Goal: Check status: Check status

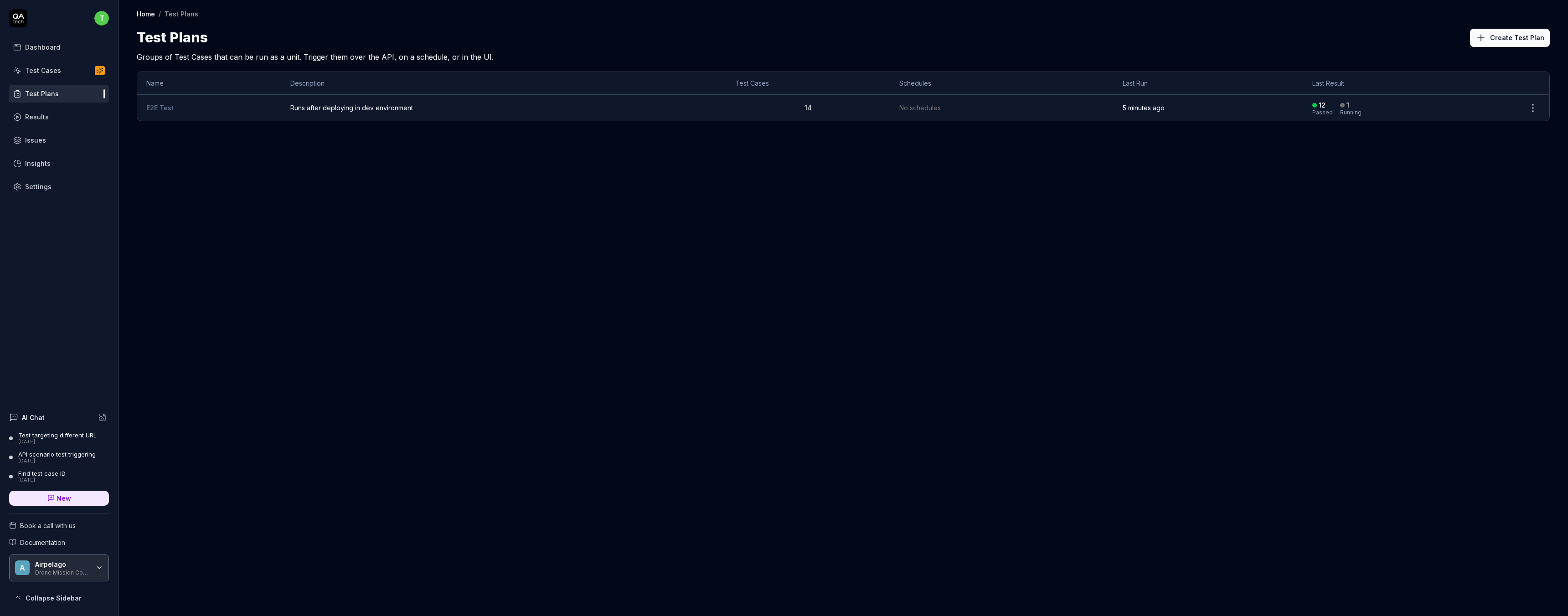
click at [49, 71] on div "Test Cases" at bounding box center [43, 70] width 36 height 10
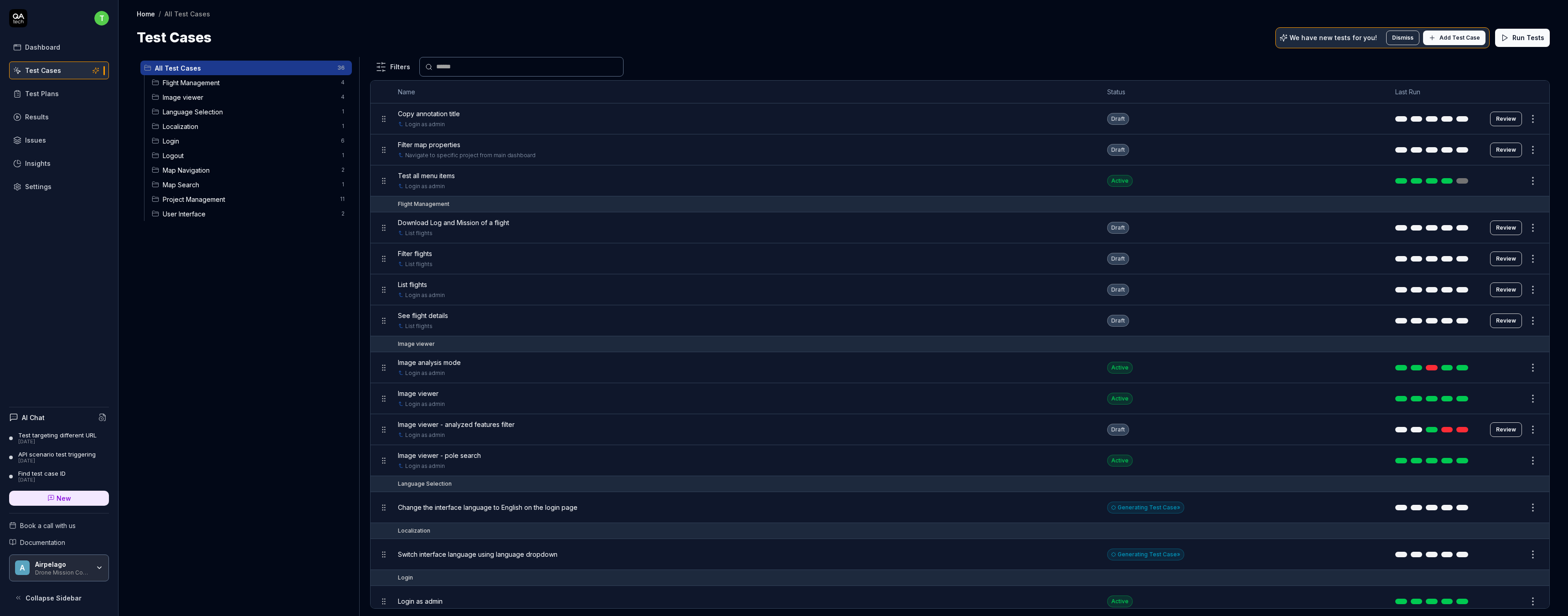
click at [35, 117] on div "Results" at bounding box center [36, 117] width 23 height 10
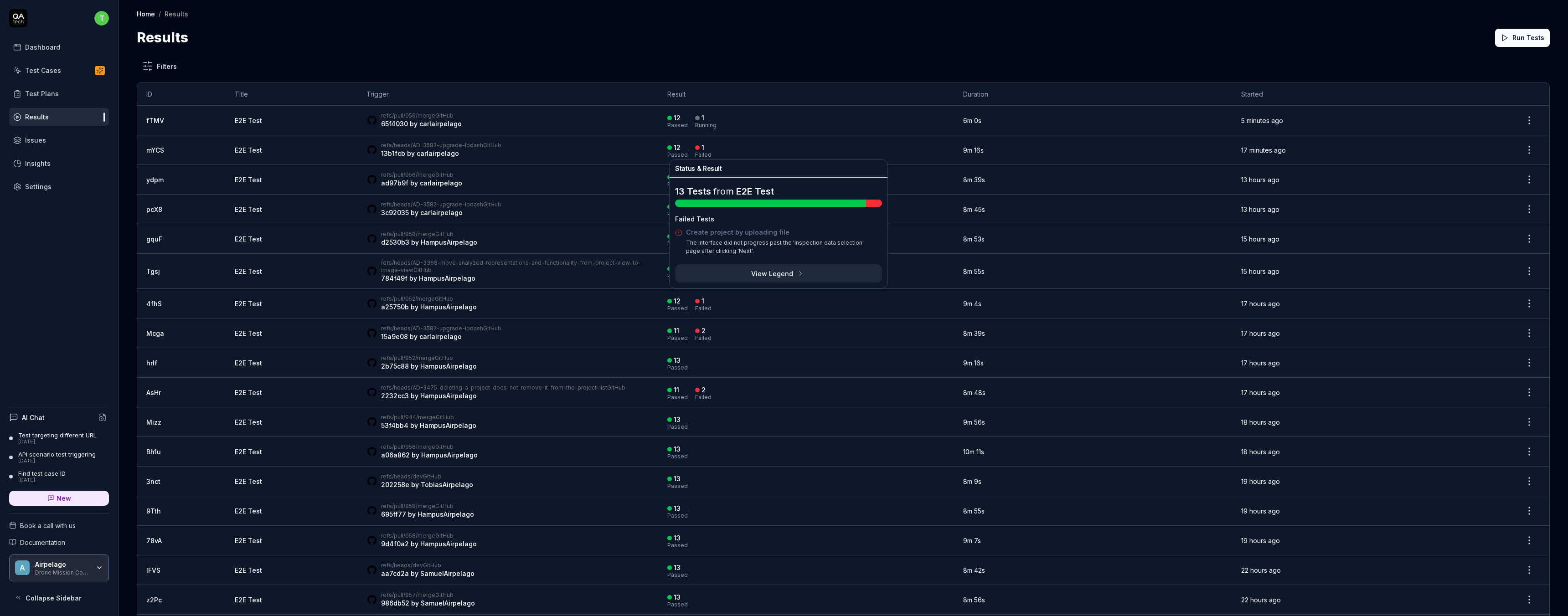
click at [702, 149] on div "1" at bounding box center [703, 147] width 3 height 8
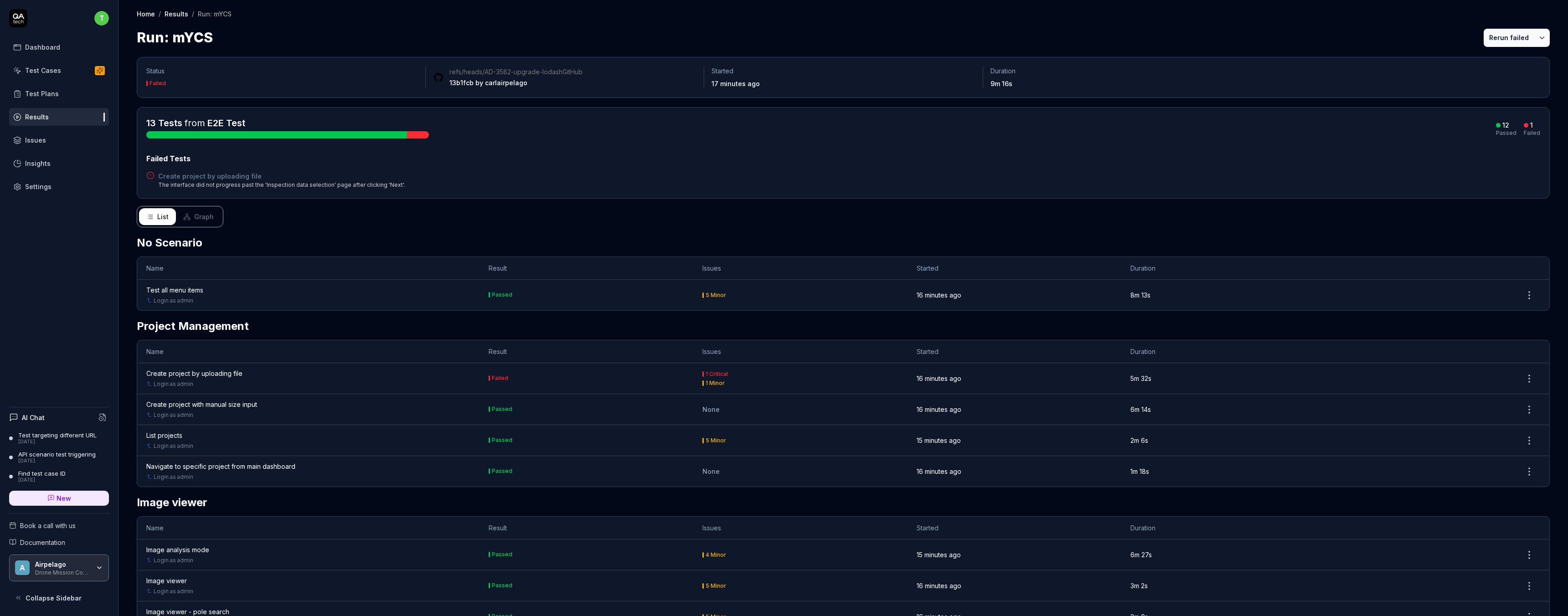
click at [212, 377] on div "Create project by uploading file" at bounding box center [194, 374] width 96 height 10
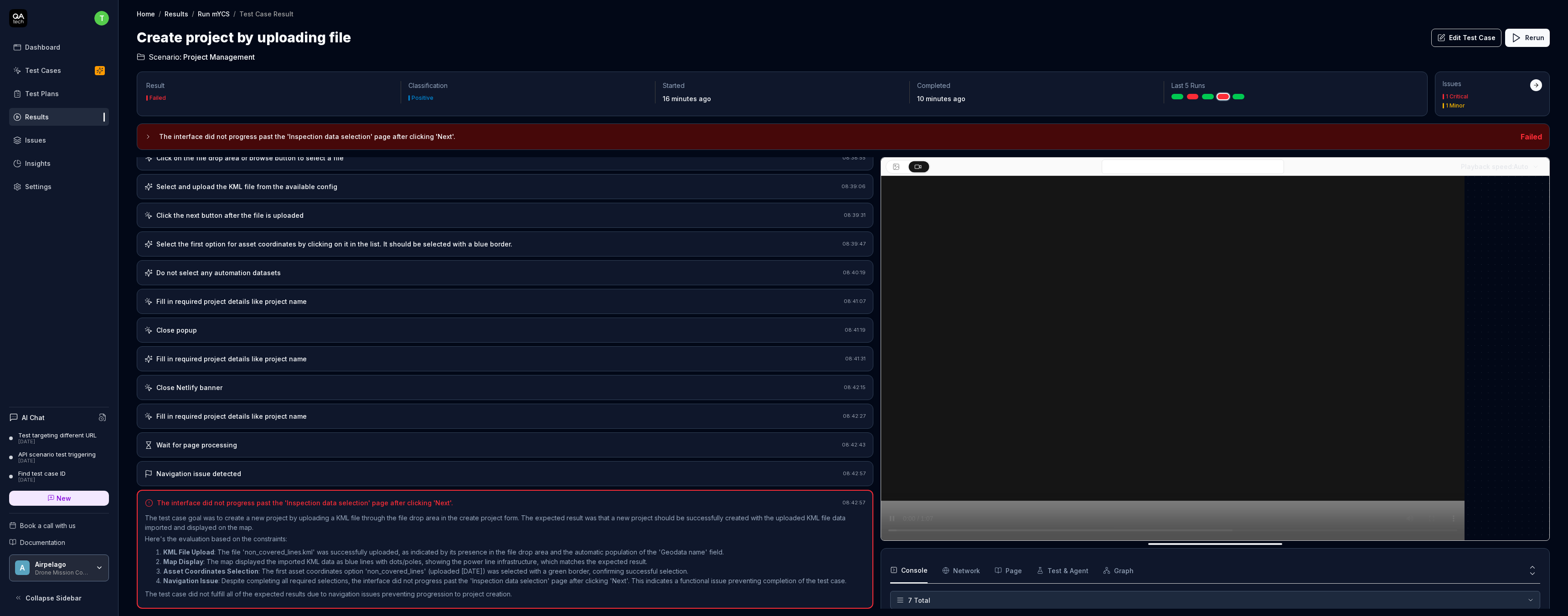
scroll to position [70, 0]
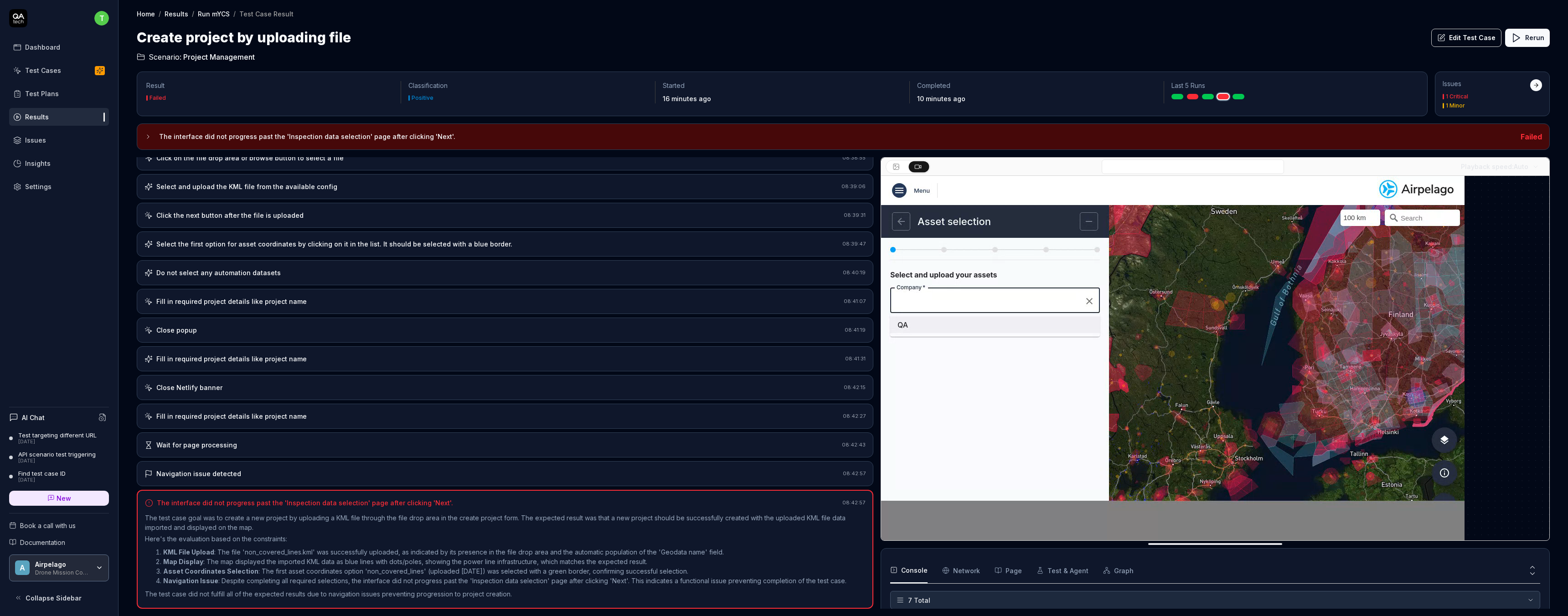
click at [215, 448] on div "Wait for page processing" at bounding box center [196, 445] width 80 height 10
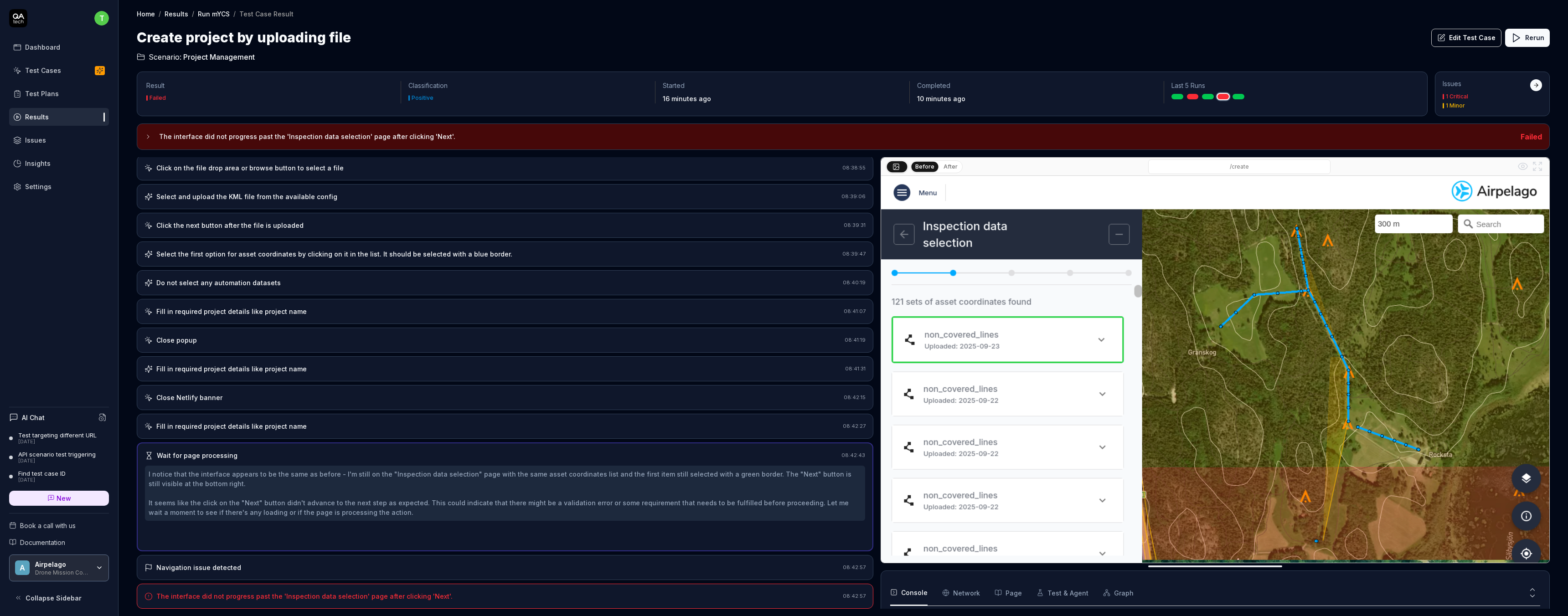
scroll to position [73, 0]
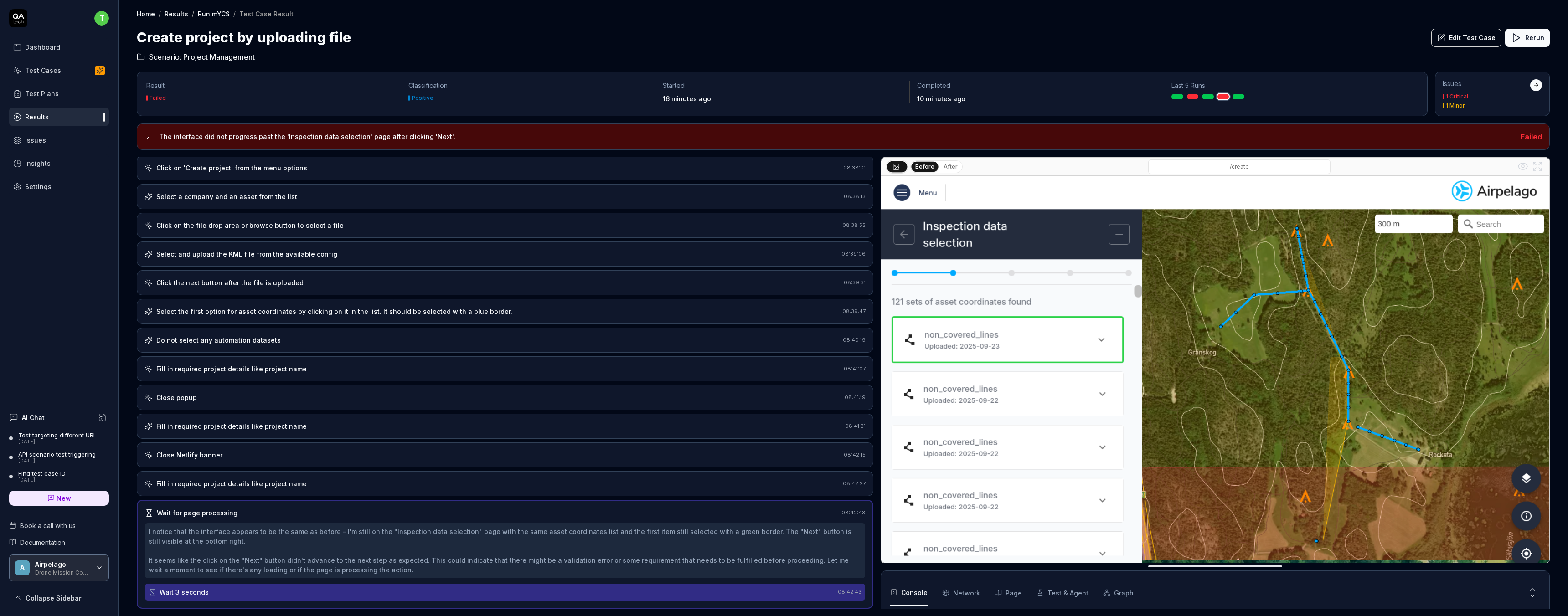
click at [218, 484] on div "Fill in required project details like project name" at bounding box center [231, 483] width 150 height 10
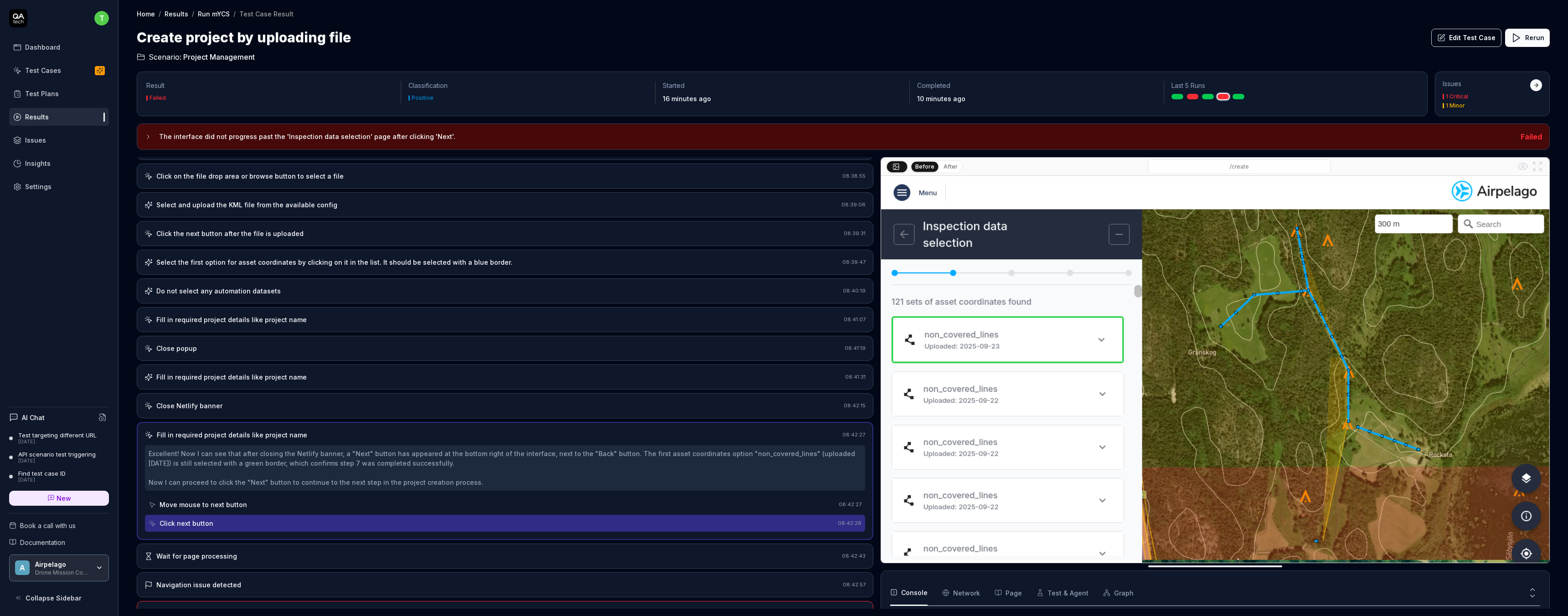
scroll to position [139, 0]
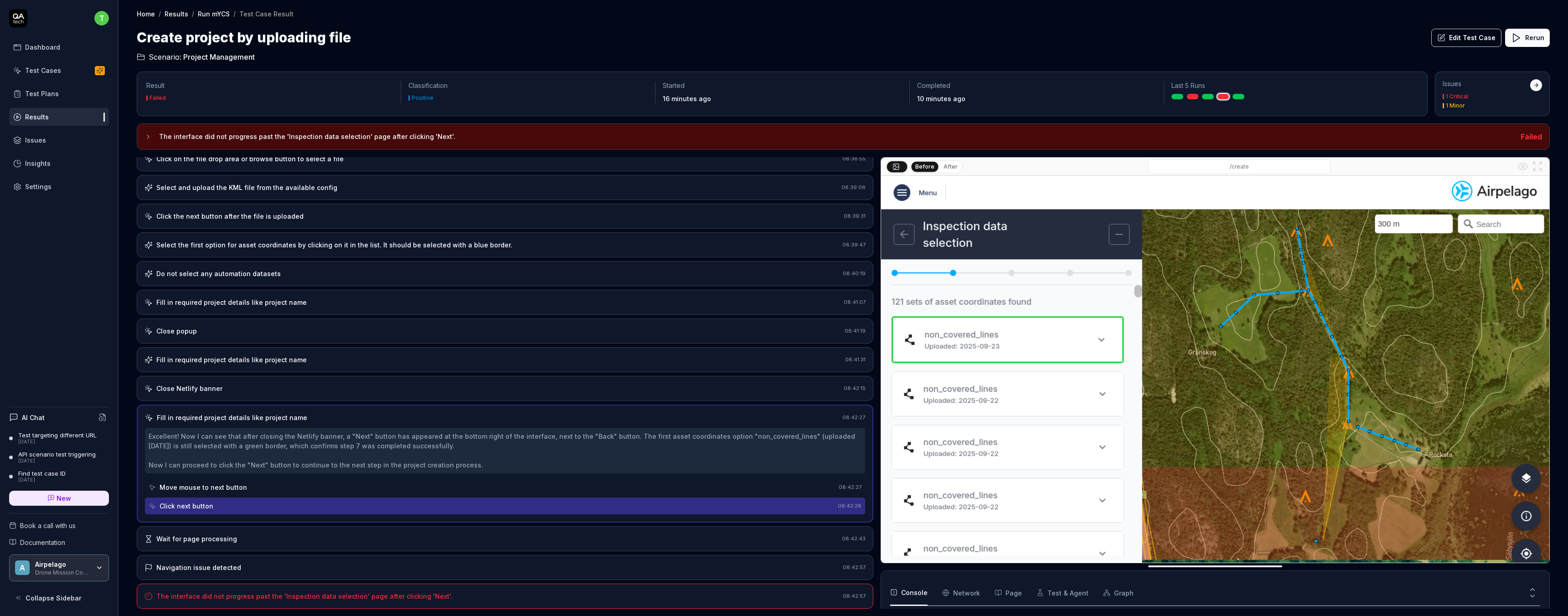
click at [261, 421] on div "Fill in required project details like project name" at bounding box center [232, 417] width 150 height 10
click at [197, 489] on div "Move mouse to next button" at bounding box center [202, 487] width 87 height 10
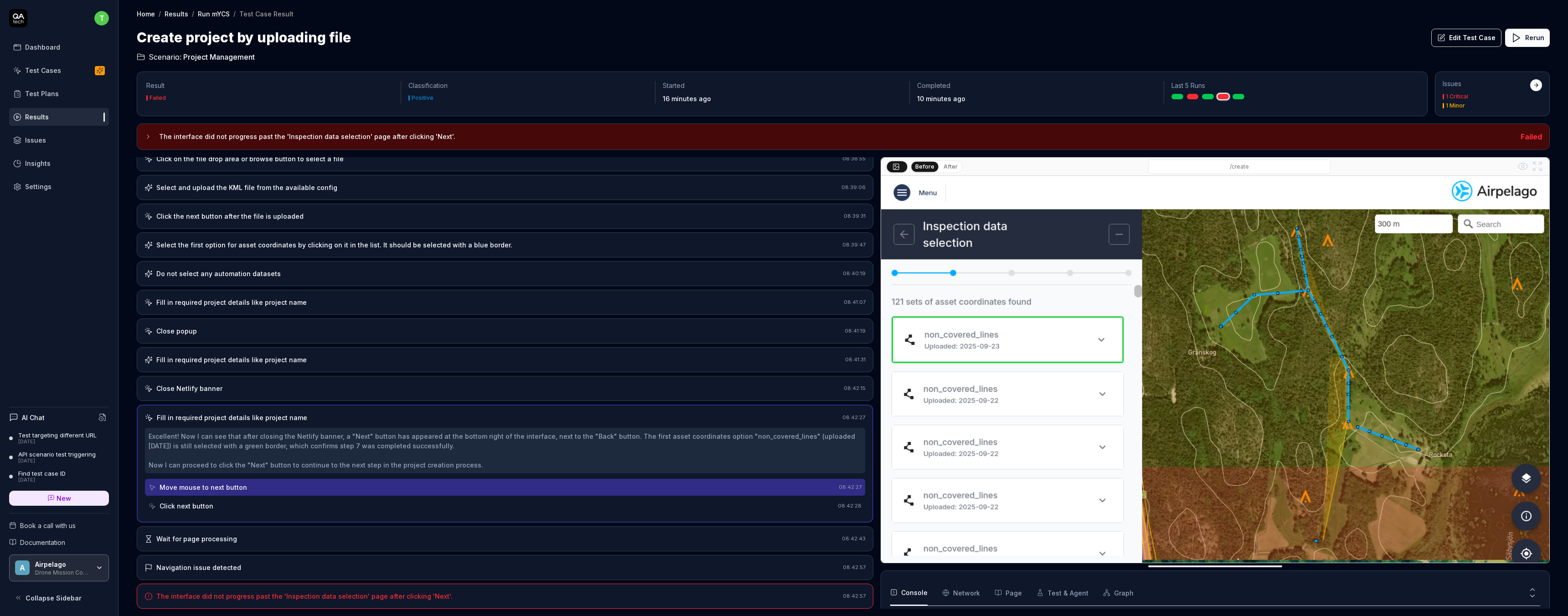
click at [189, 506] on div "Click next button" at bounding box center [186, 506] width 54 height 10
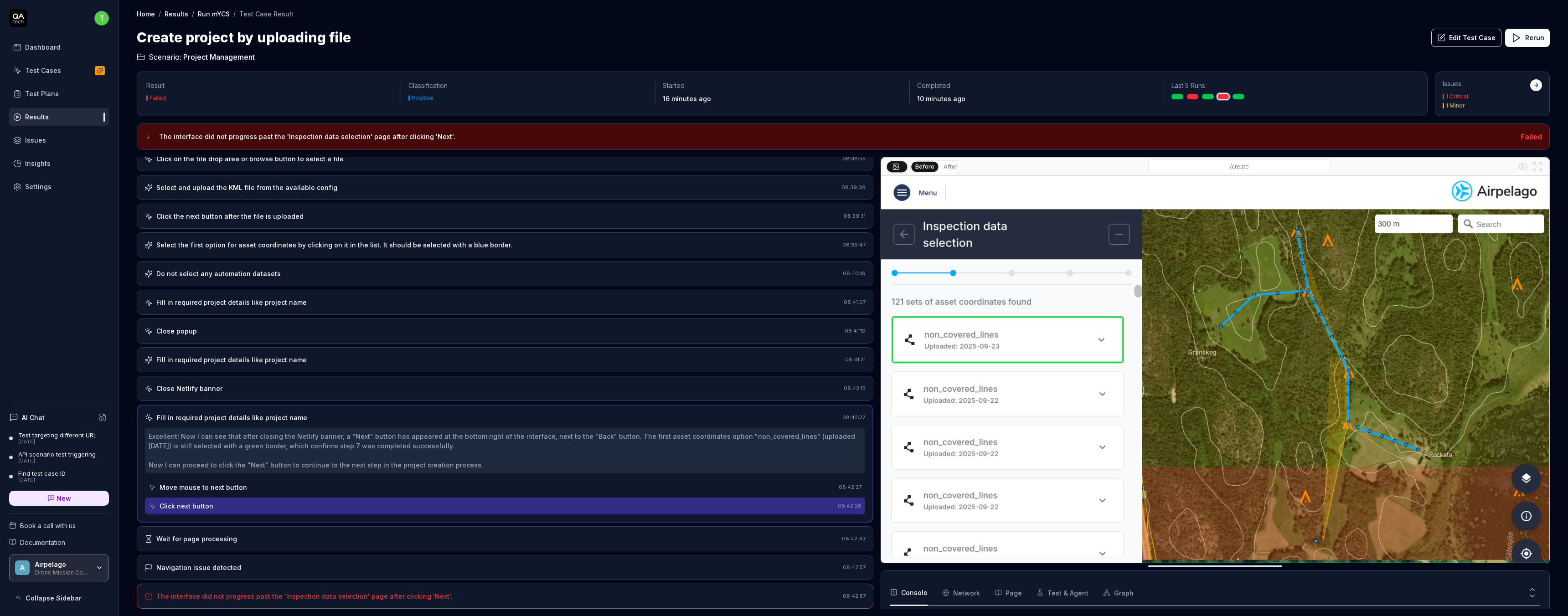
click at [230, 539] on div "Wait for page processing" at bounding box center [196, 539] width 80 height 10
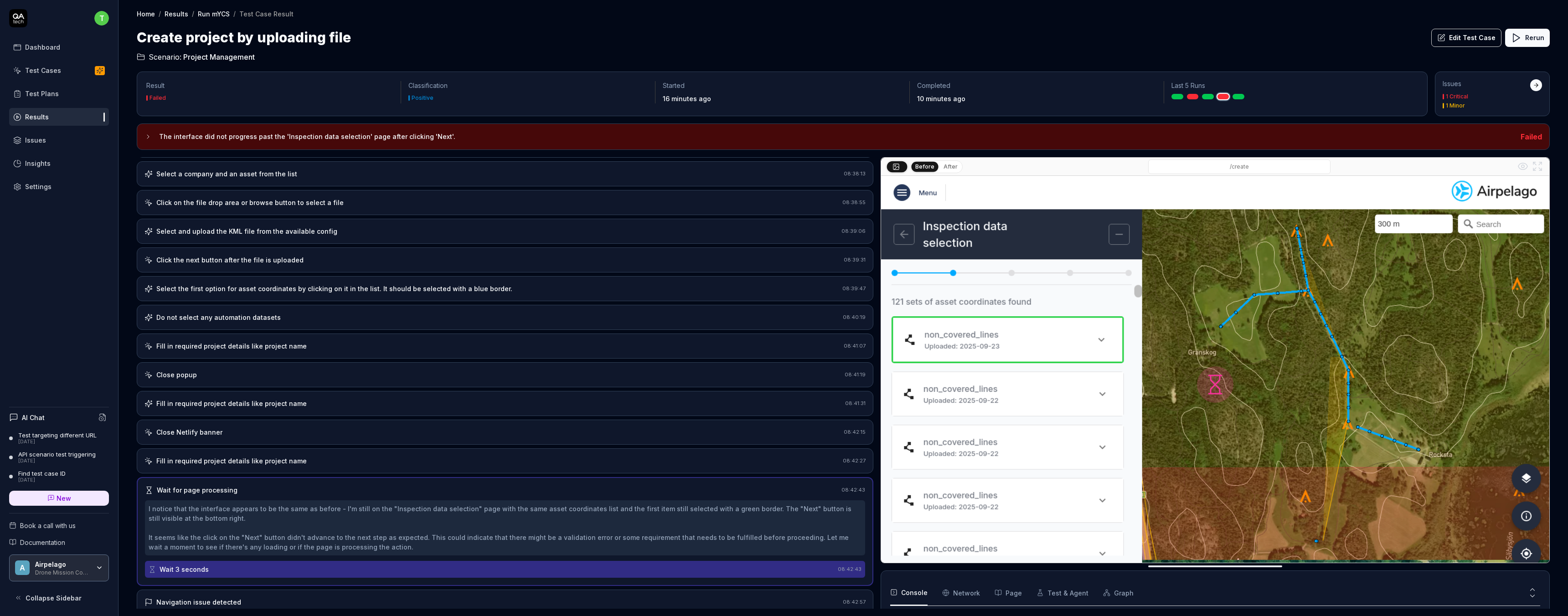
scroll to position [130, 0]
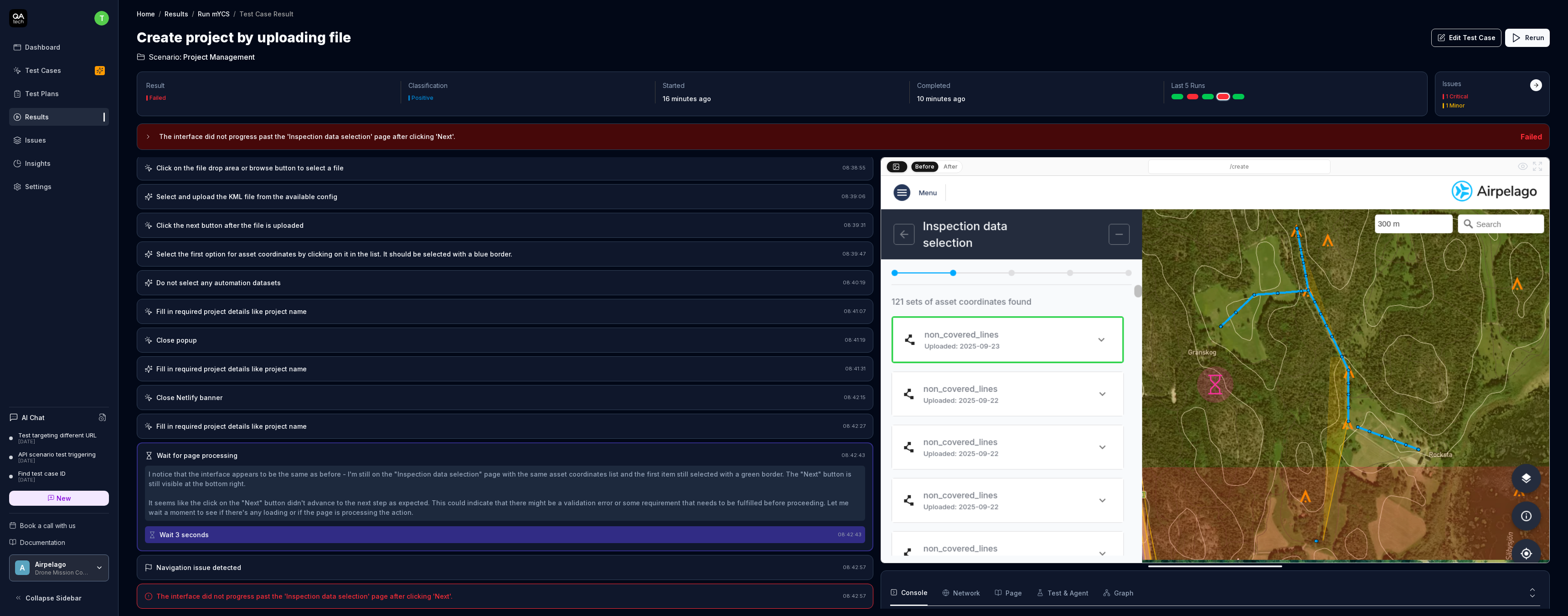
click at [189, 425] on div "Fill in required project details like project name" at bounding box center [231, 426] width 150 height 10
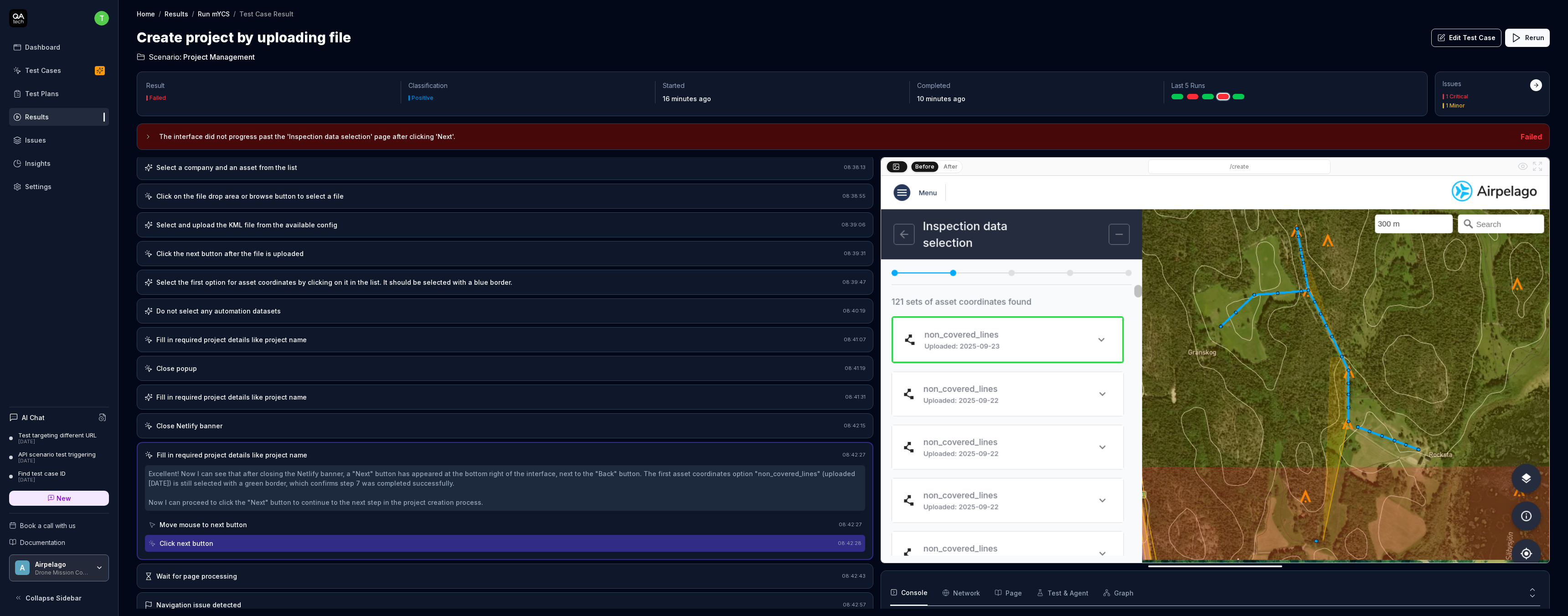
scroll to position [106, 0]
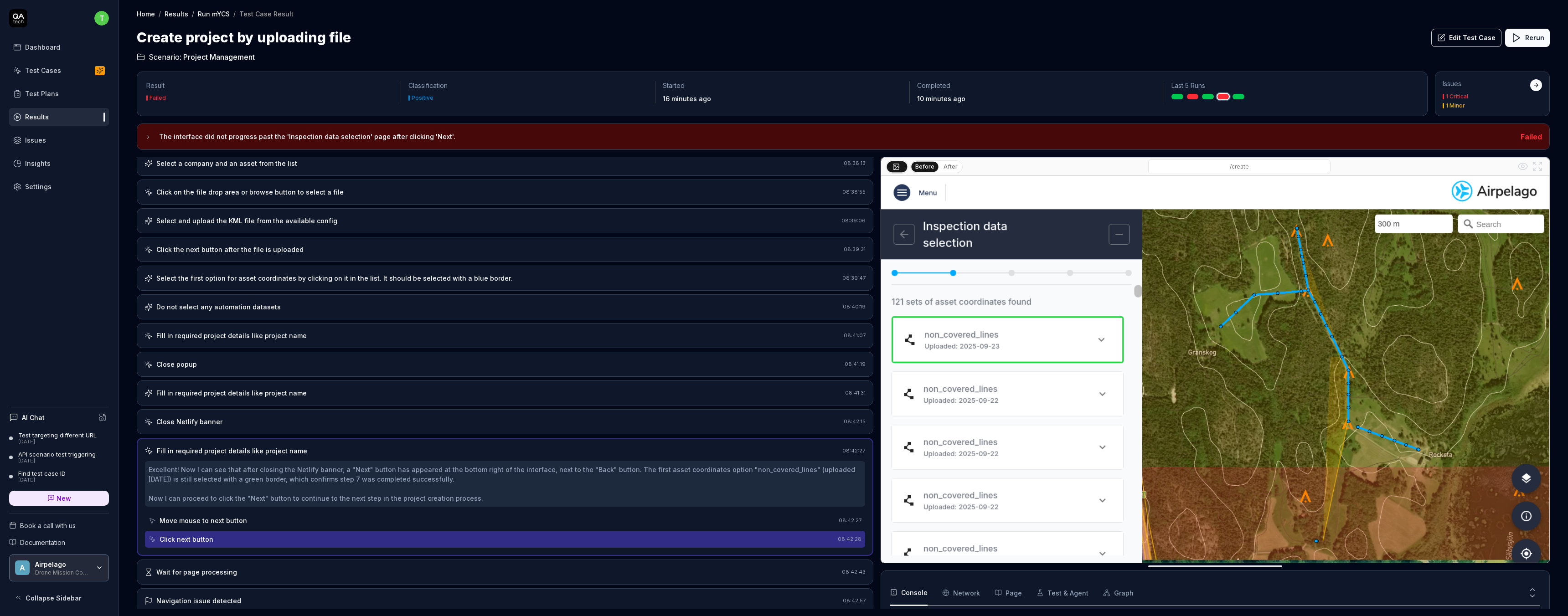
click at [208, 523] on div "Move mouse to next button" at bounding box center [202, 521] width 87 height 10
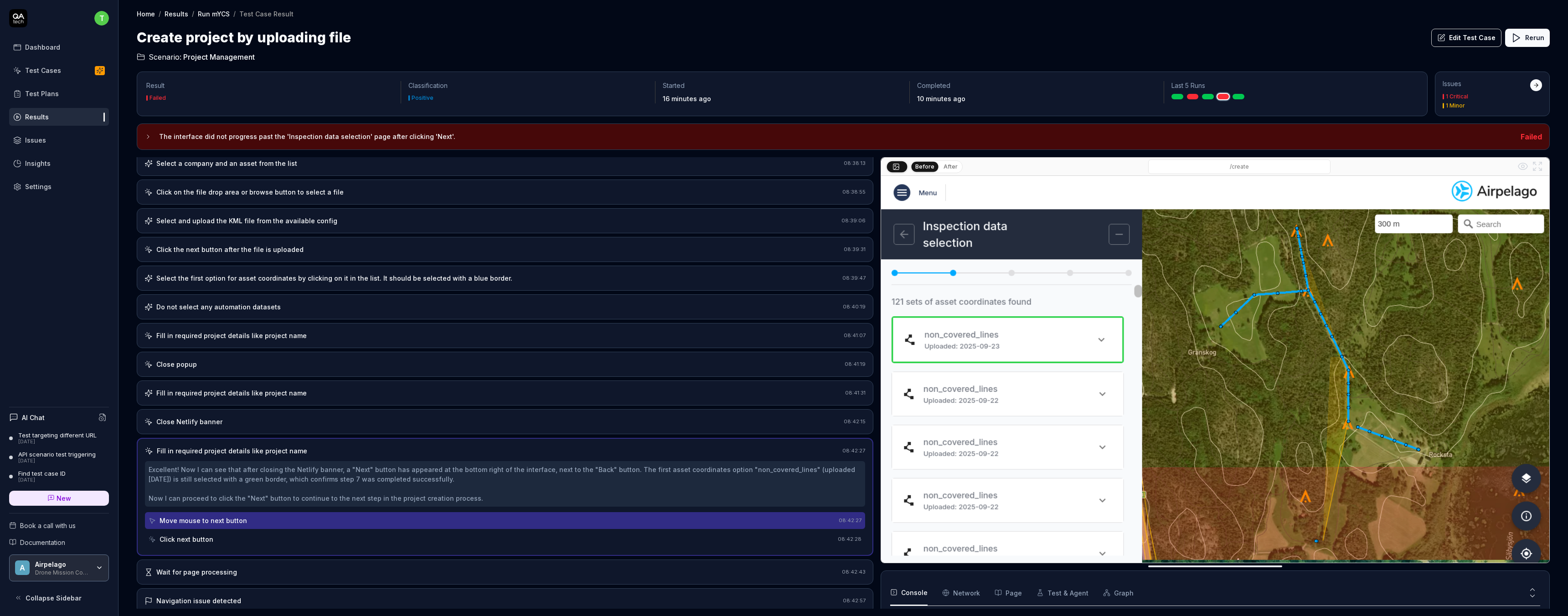
click at [209, 541] on div "Click next button" at bounding box center [186, 539] width 54 height 10
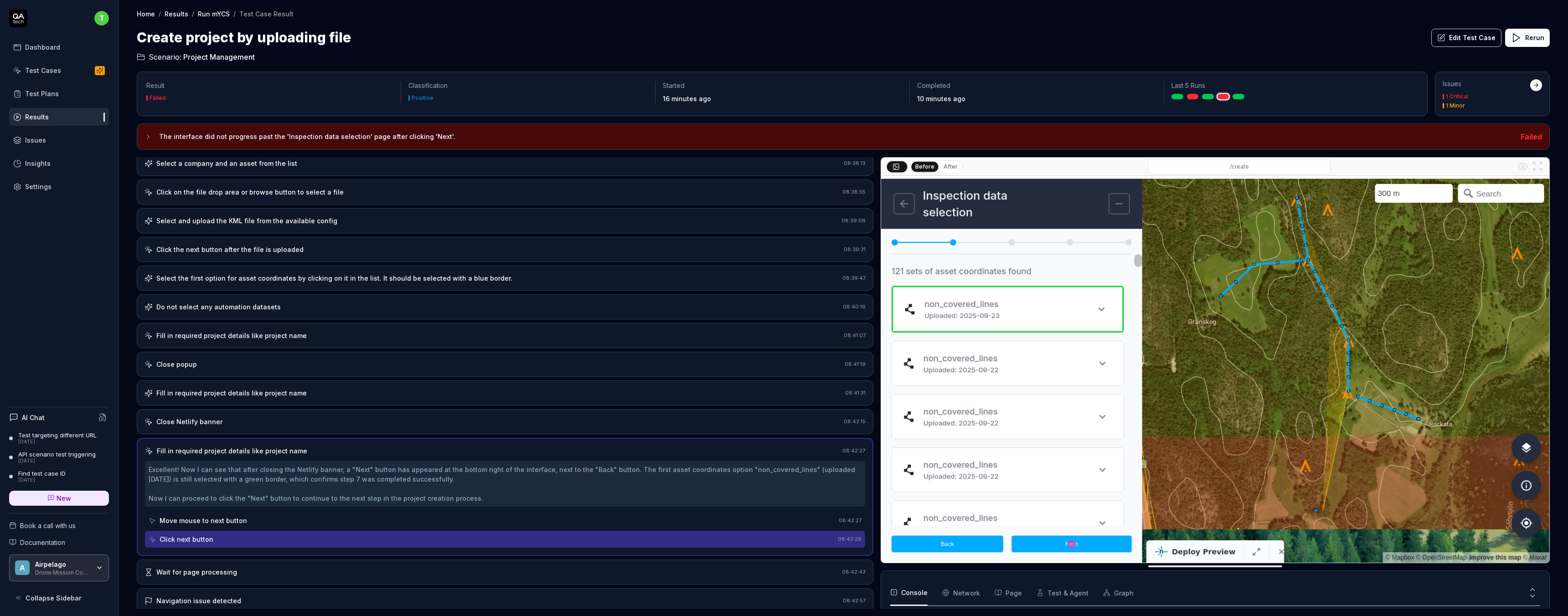
scroll to position [139, 0]
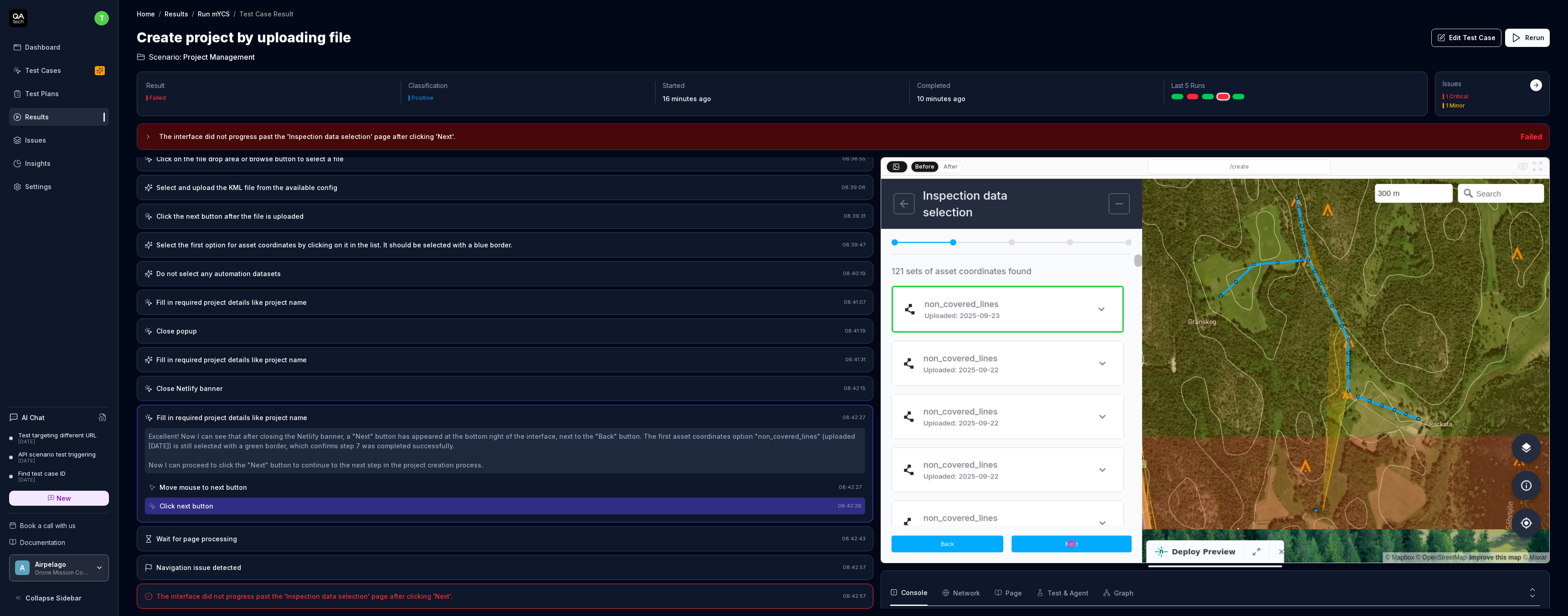
click at [236, 539] on div "Wait for page processing" at bounding box center [491, 539] width 693 height 10
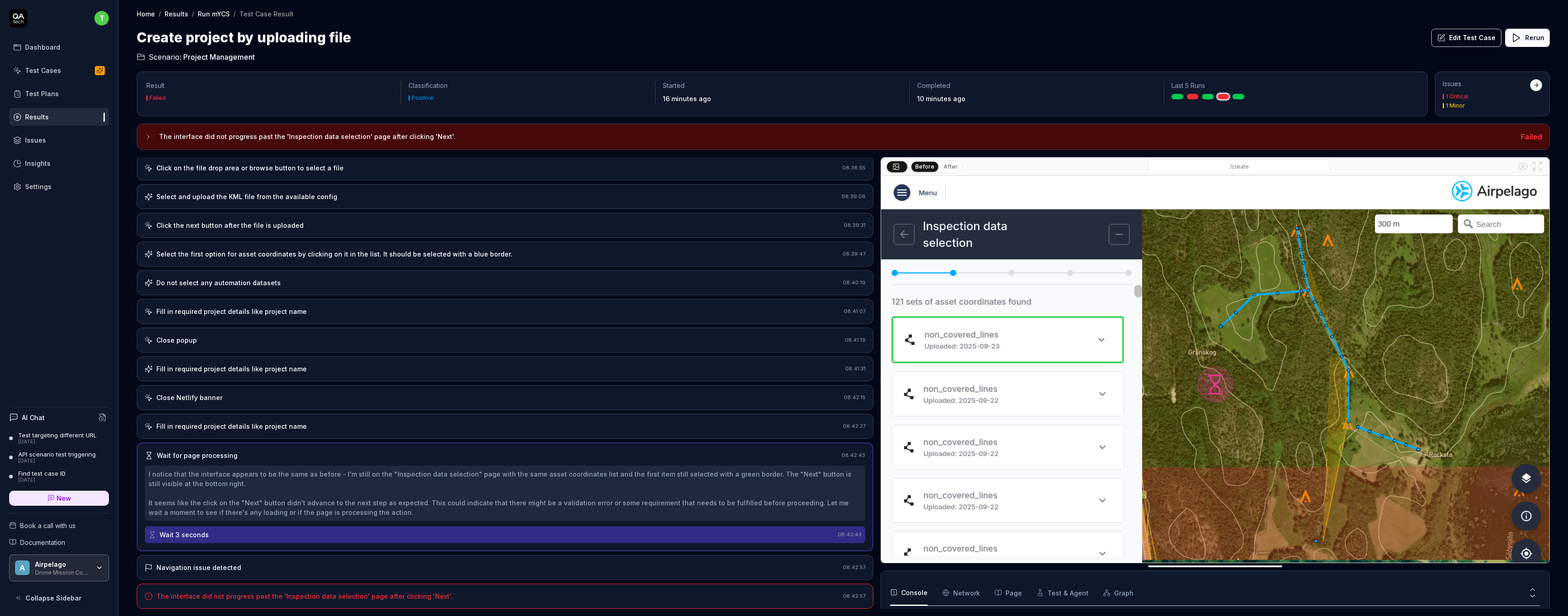
scroll to position [30, 0]
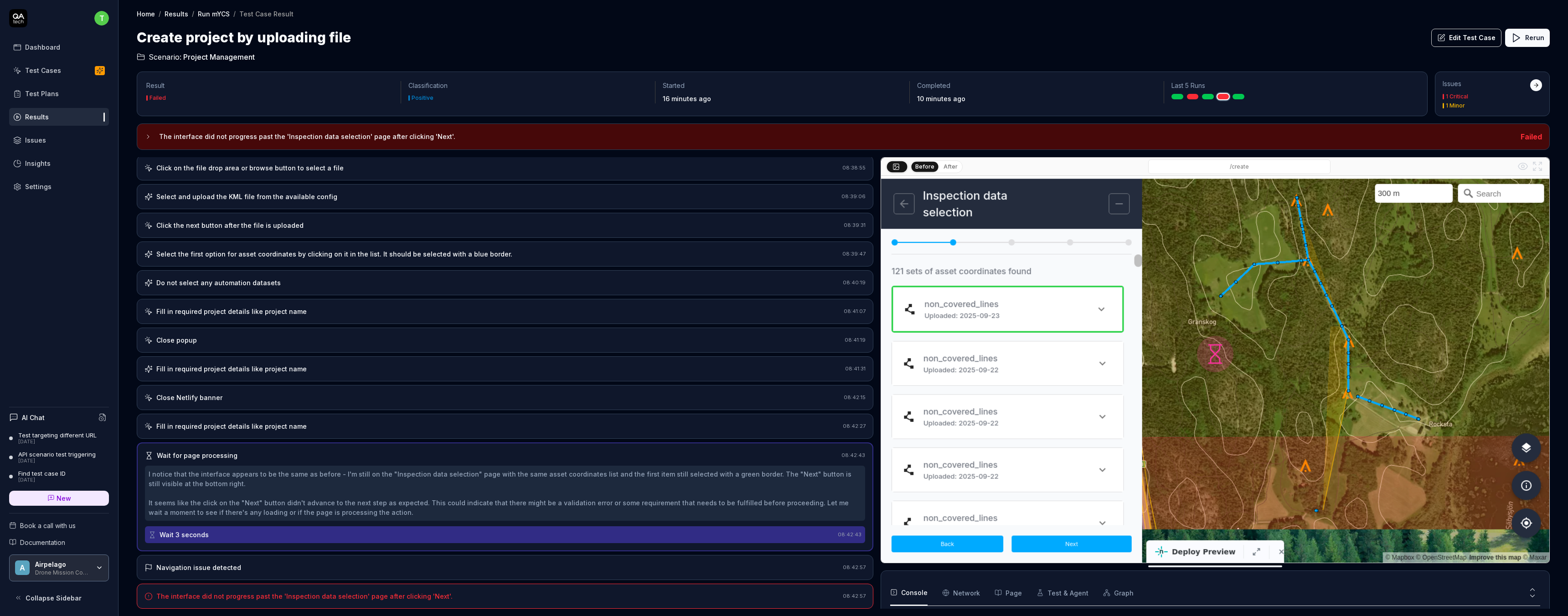
click at [268, 574] on div "Navigation issue detected 08:42:57" at bounding box center [505, 568] width 737 height 25
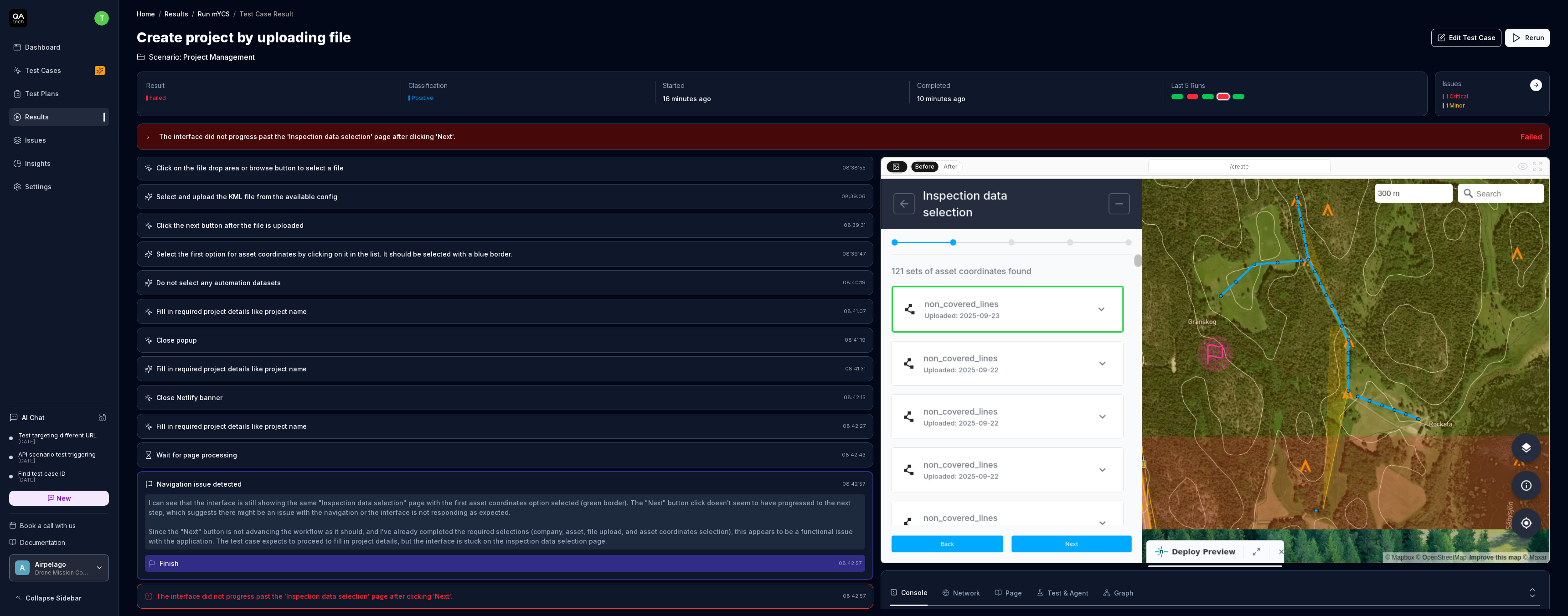
click at [261, 593] on div "The interface did not progress past the 'Inspection data selection' page after …" at bounding box center [304, 596] width 296 height 10
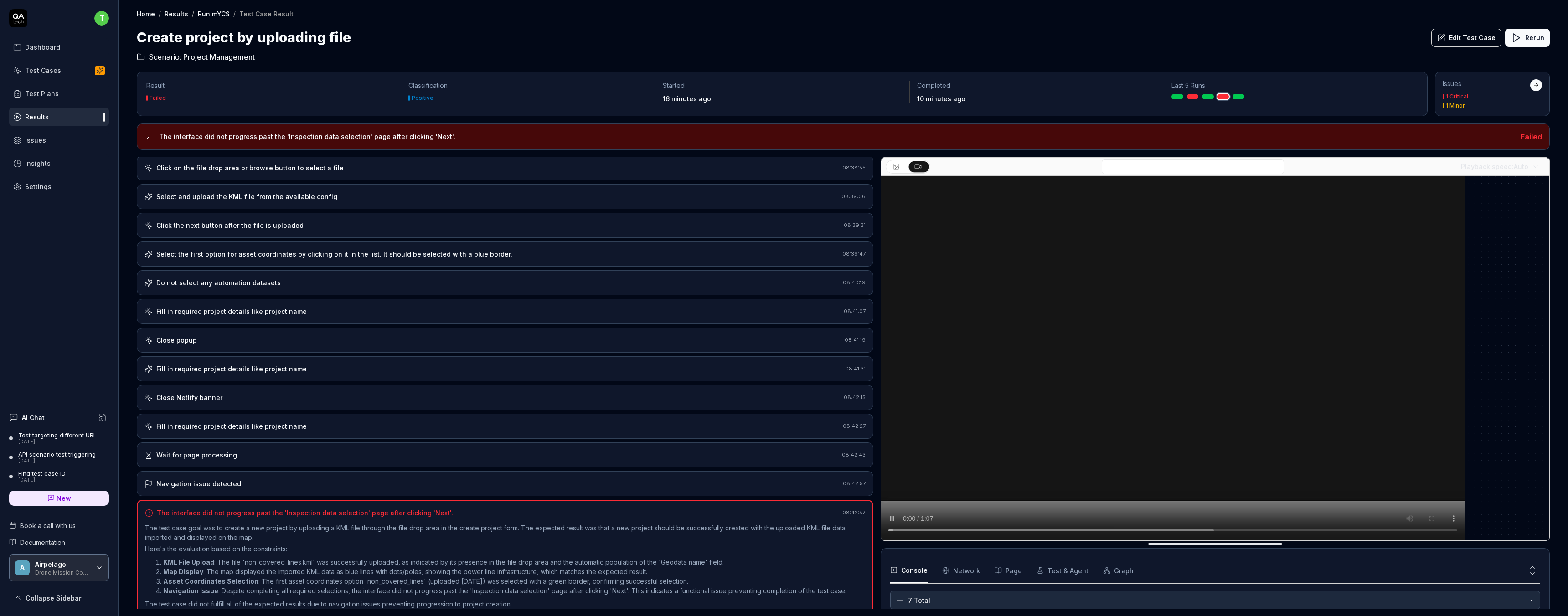
scroll to position [140, 0]
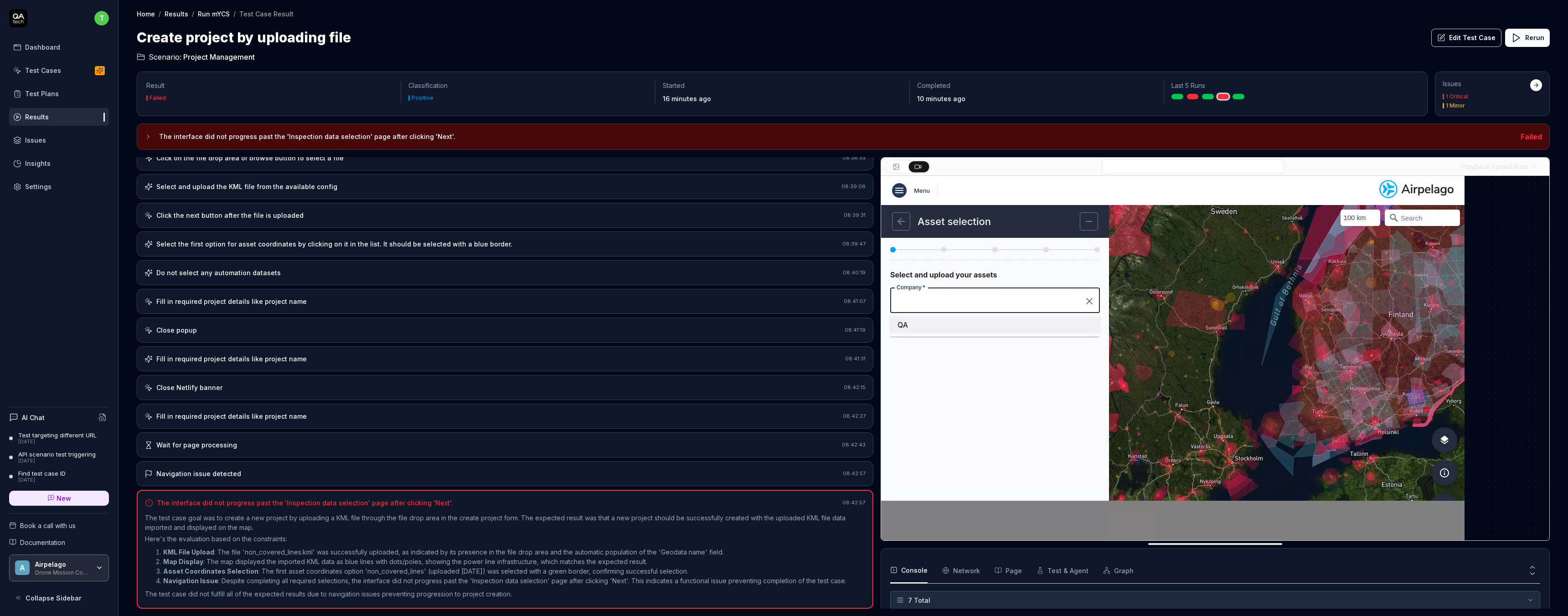
click at [239, 471] on div "Navigation issue detected" at bounding box center [492, 474] width 695 height 10
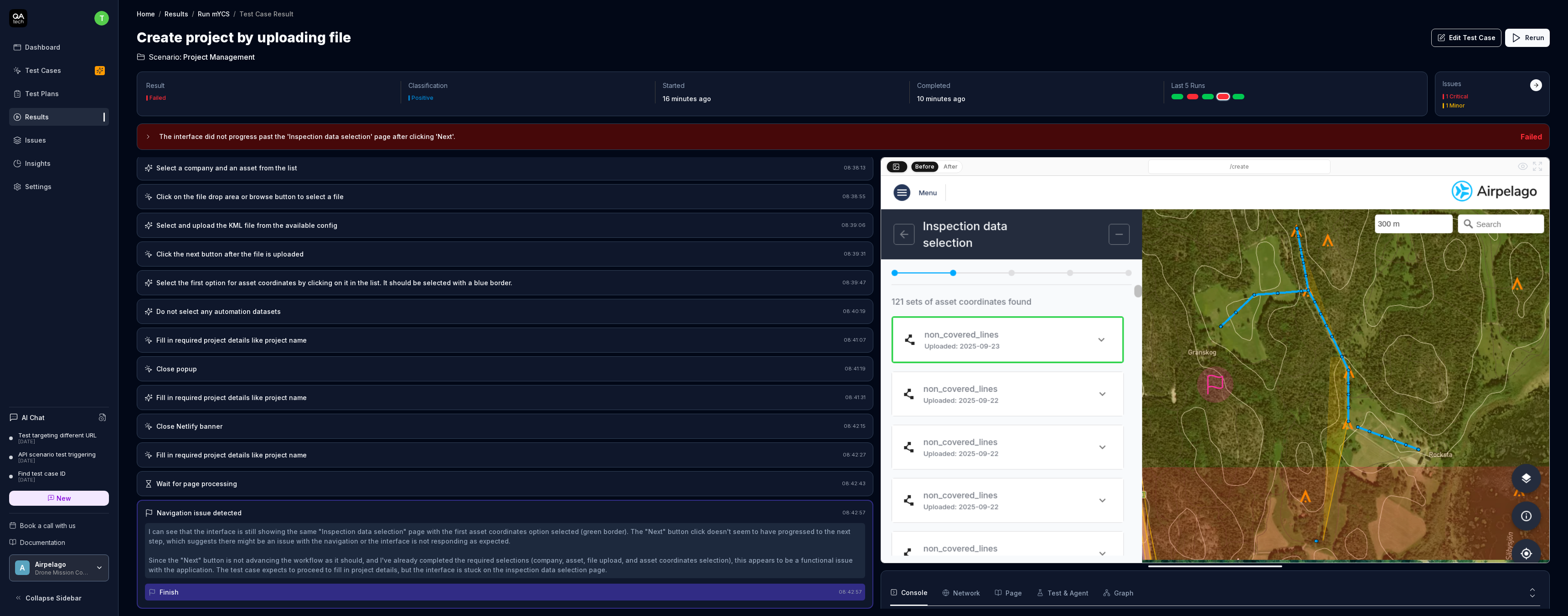
scroll to position [130, 0]
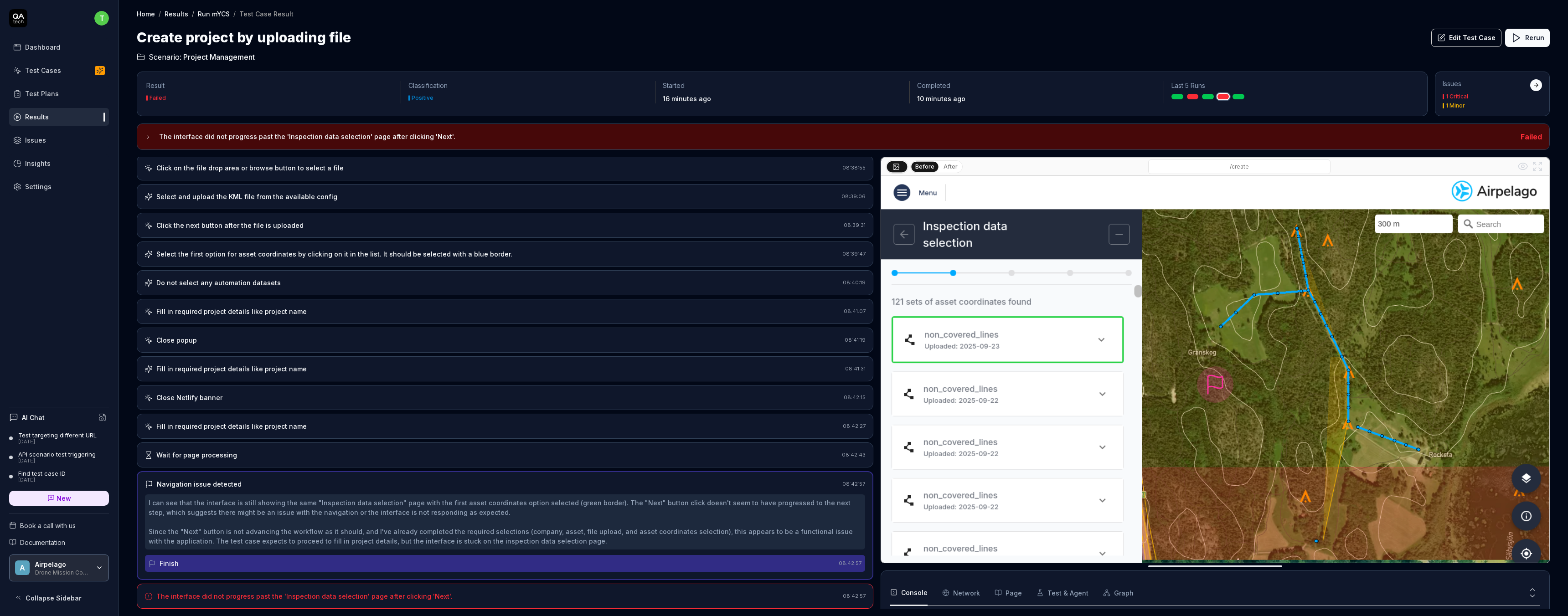
click at [215, 563] on div "Finish" at bounding box center [492, 564] width 687 height 17
click at [219, 451] on div "Wait for page processing" at bounding box center [196, 455] width 80 height 10
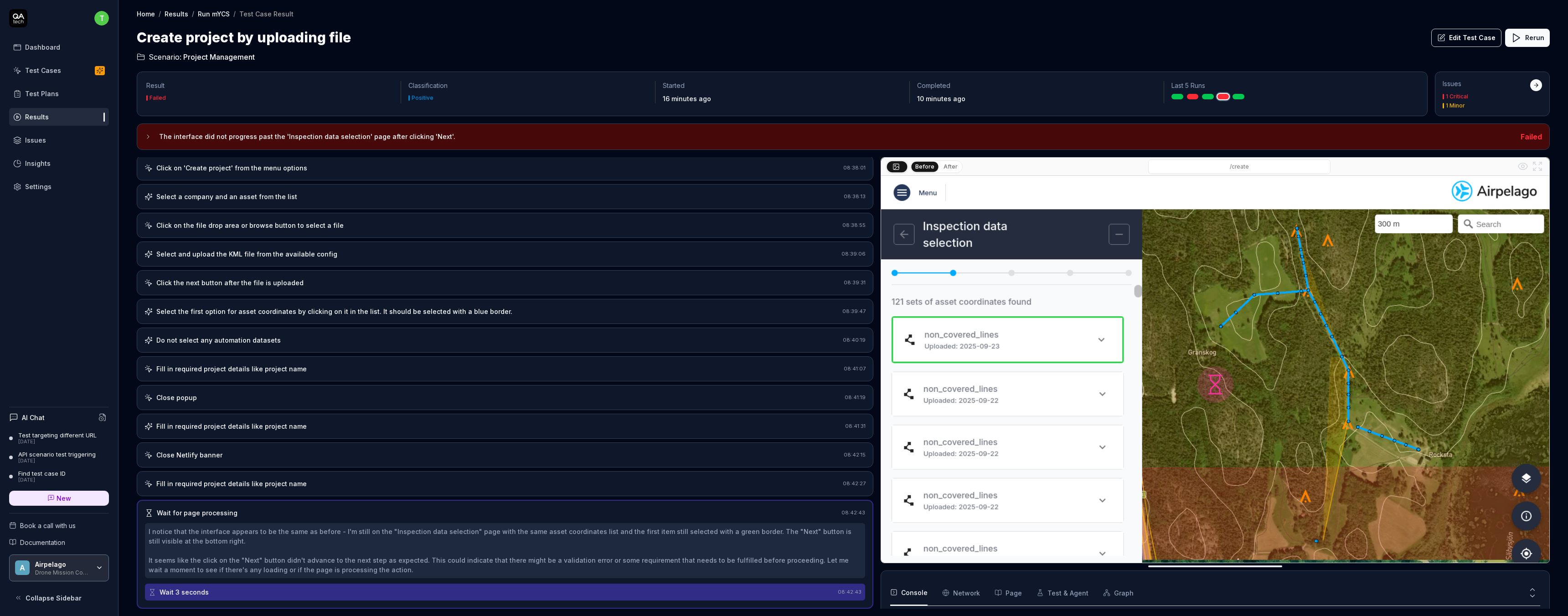
scroll to position [30, 0]
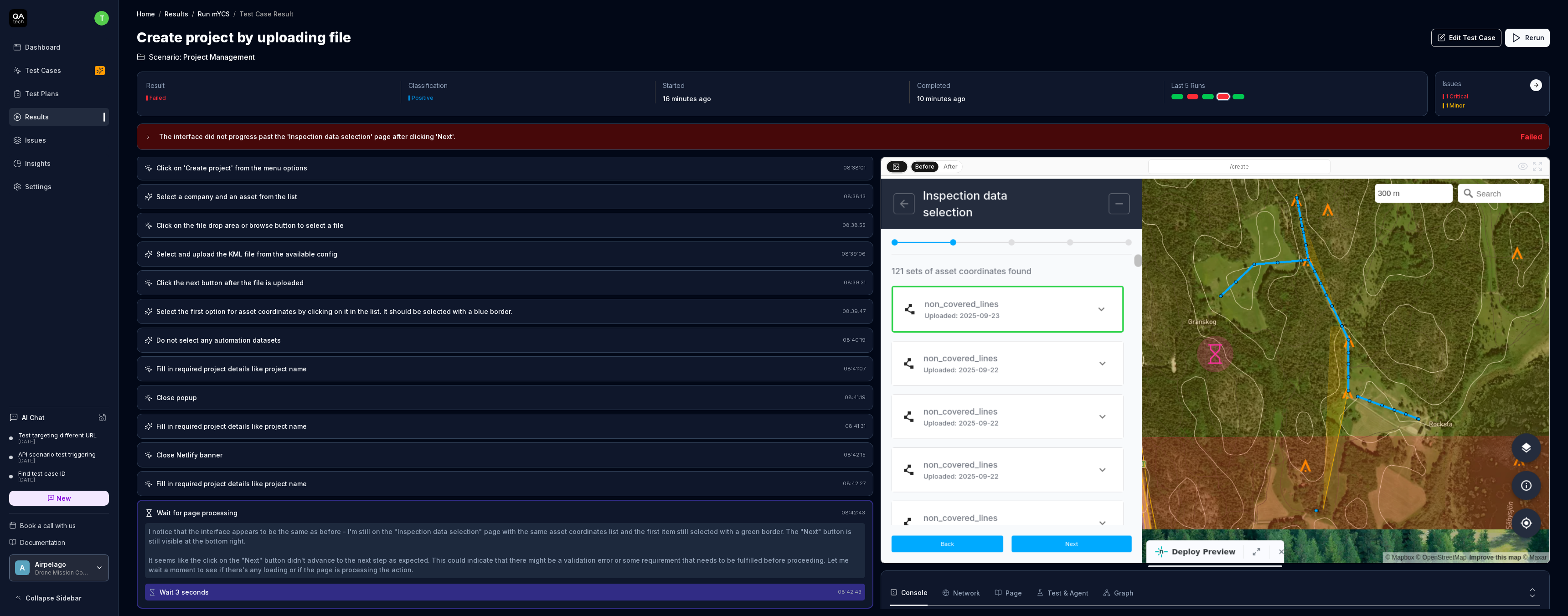
click at [330, 482] on div "Fill in required project details like project name" at bounding box center [492, 483] width 695 height 10
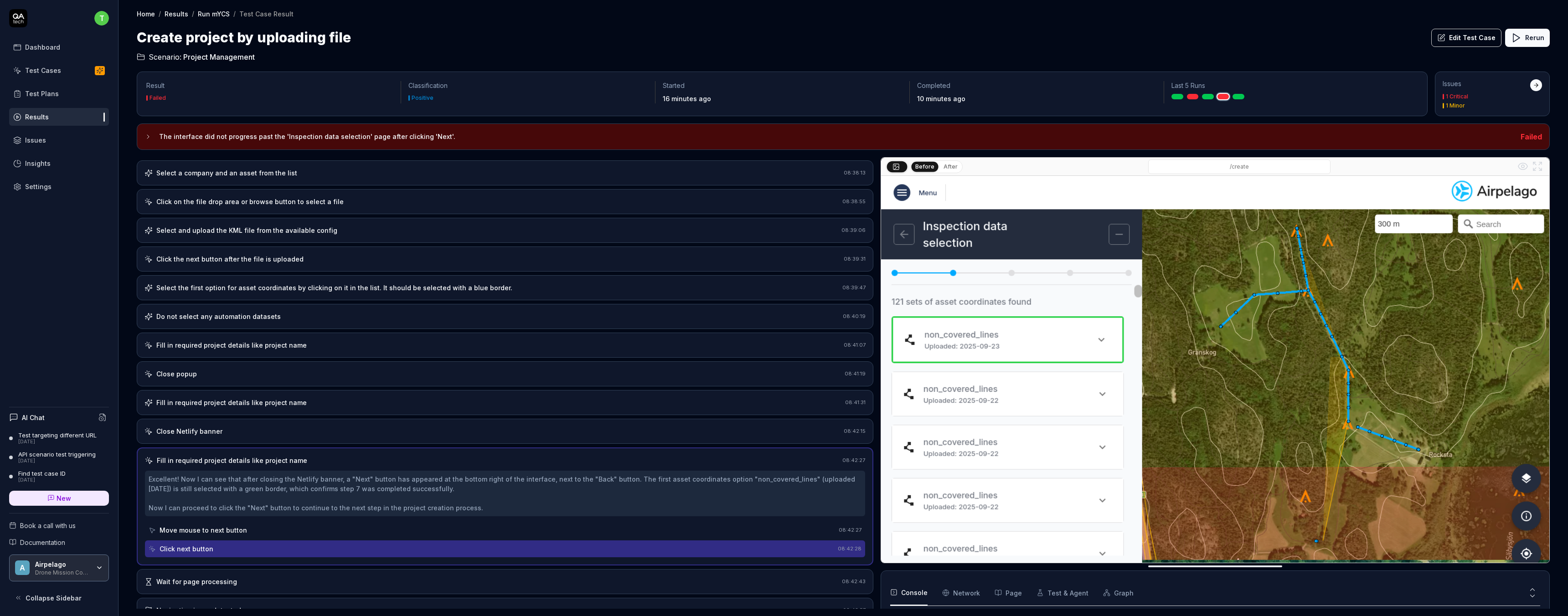
scroll to position [139, 0]
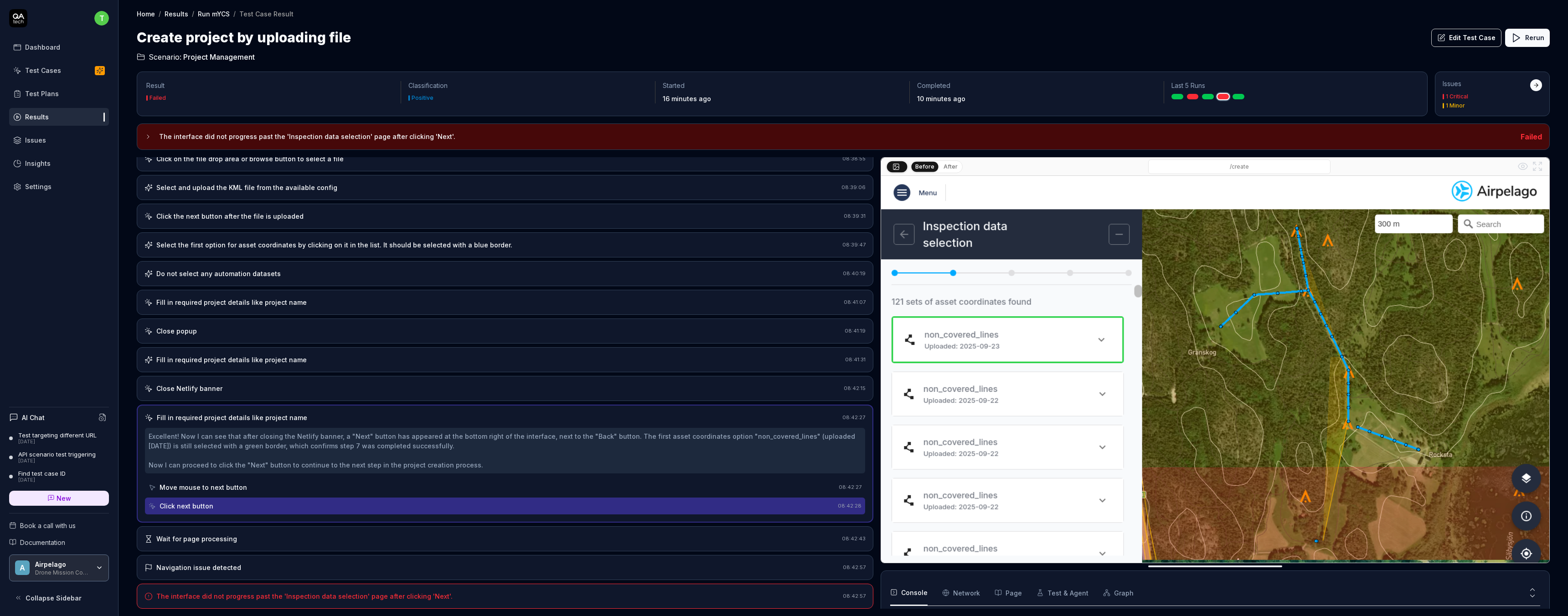
click at [192, 491] on div "Move mouse to next button" at bounding box center [202, 487] width 87 height 10
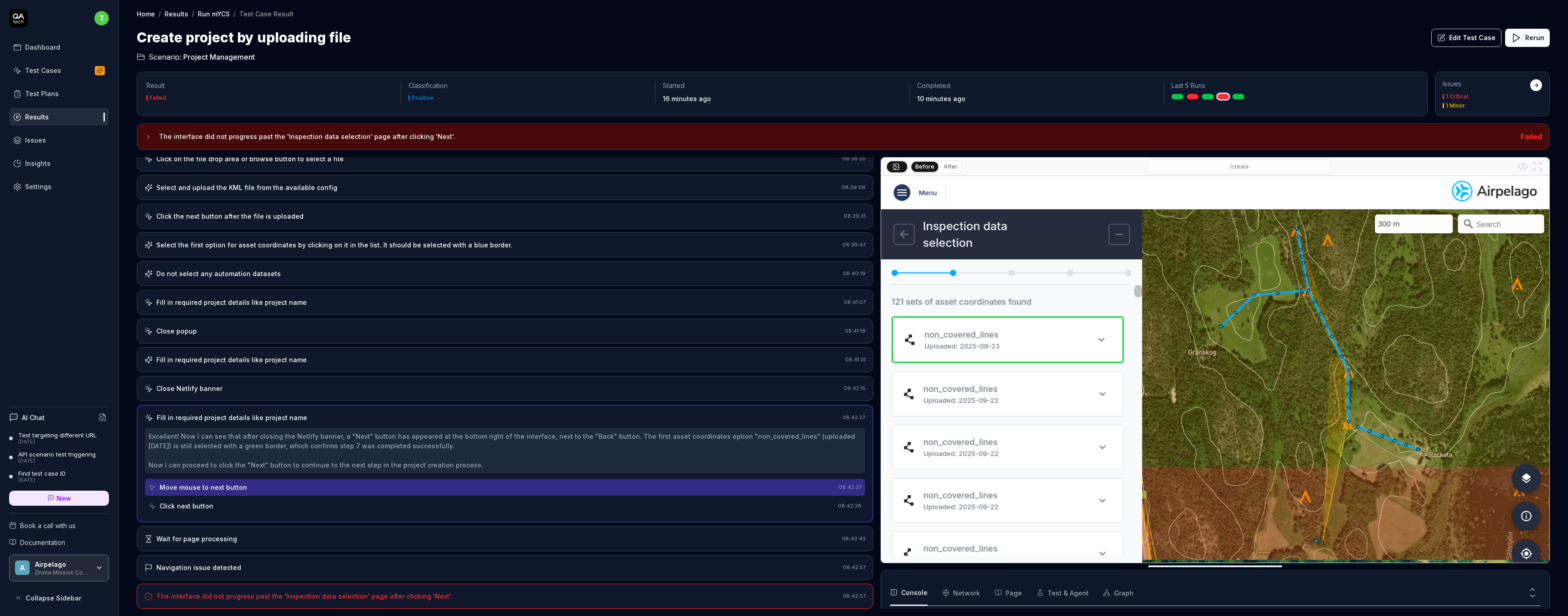
scroll to position [30, 0]
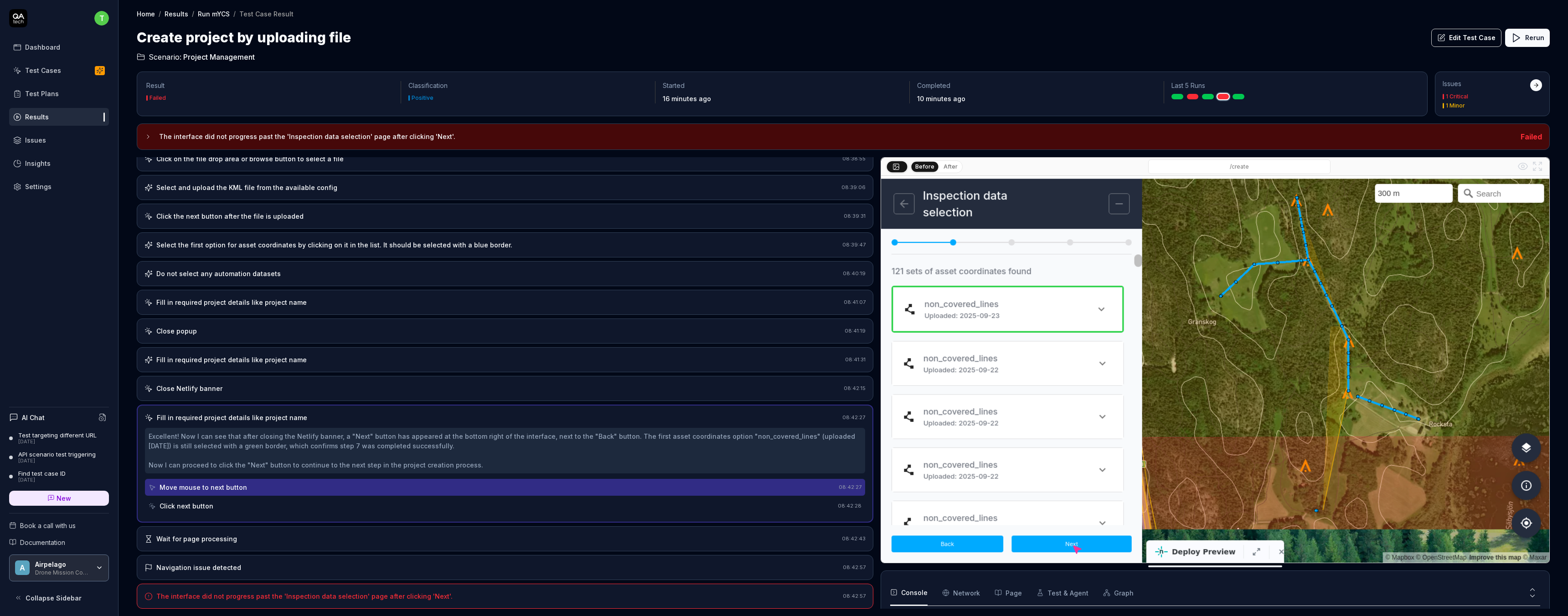
click at [216, 507] on div "Click next button" at bounding box center [491, 506] width 686 height 17
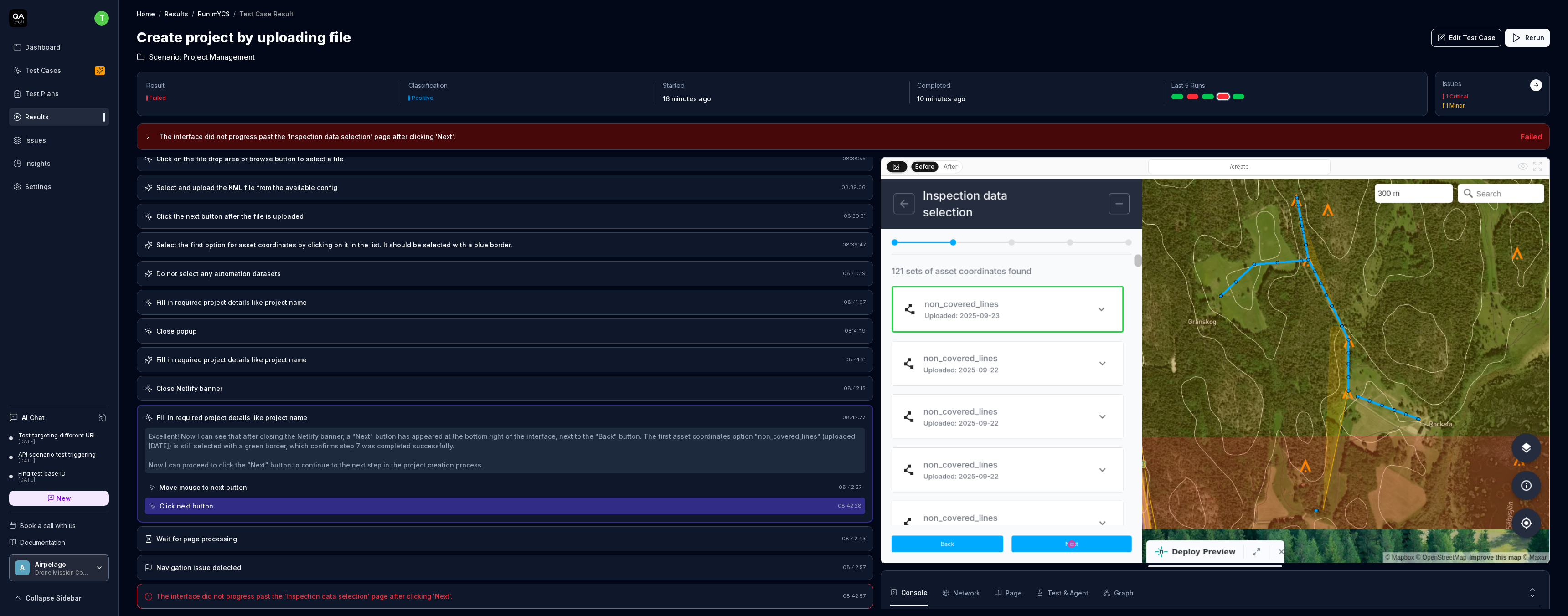
click at [1192, 96] on link at bounding box center [1193, 96] width 12 height 5
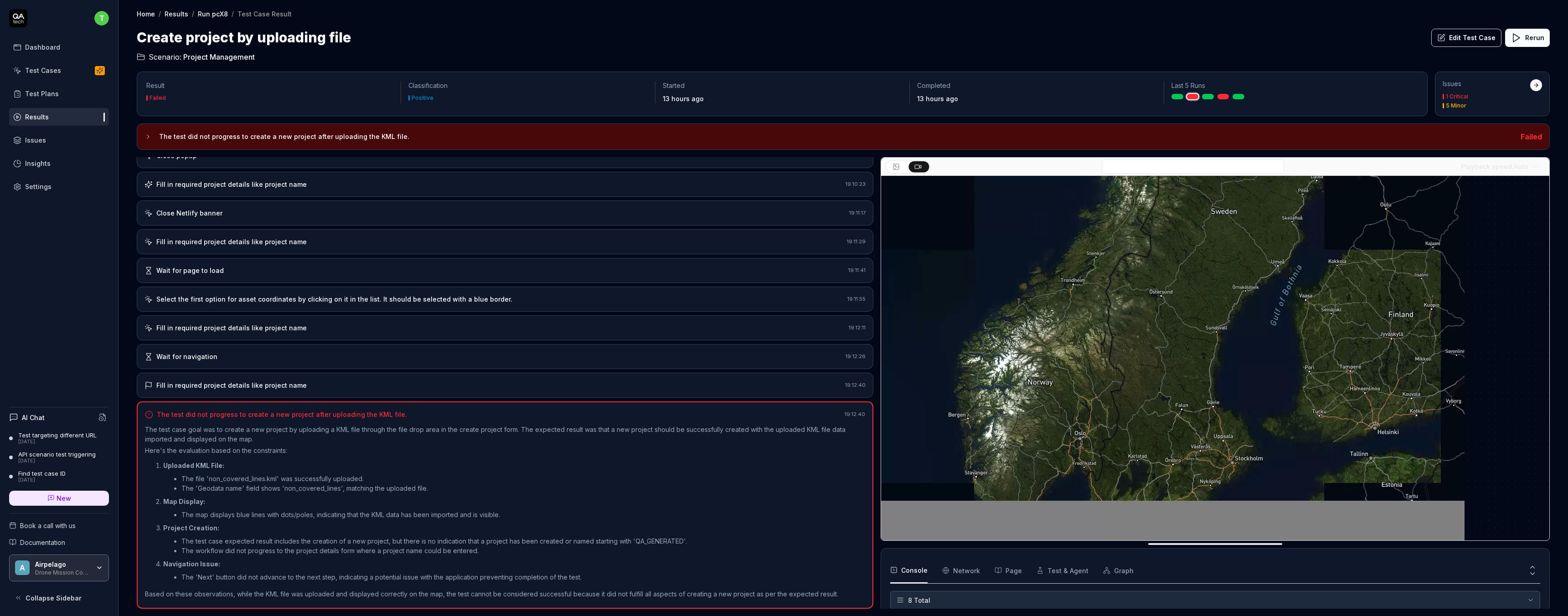
scroll to position [96, 0]
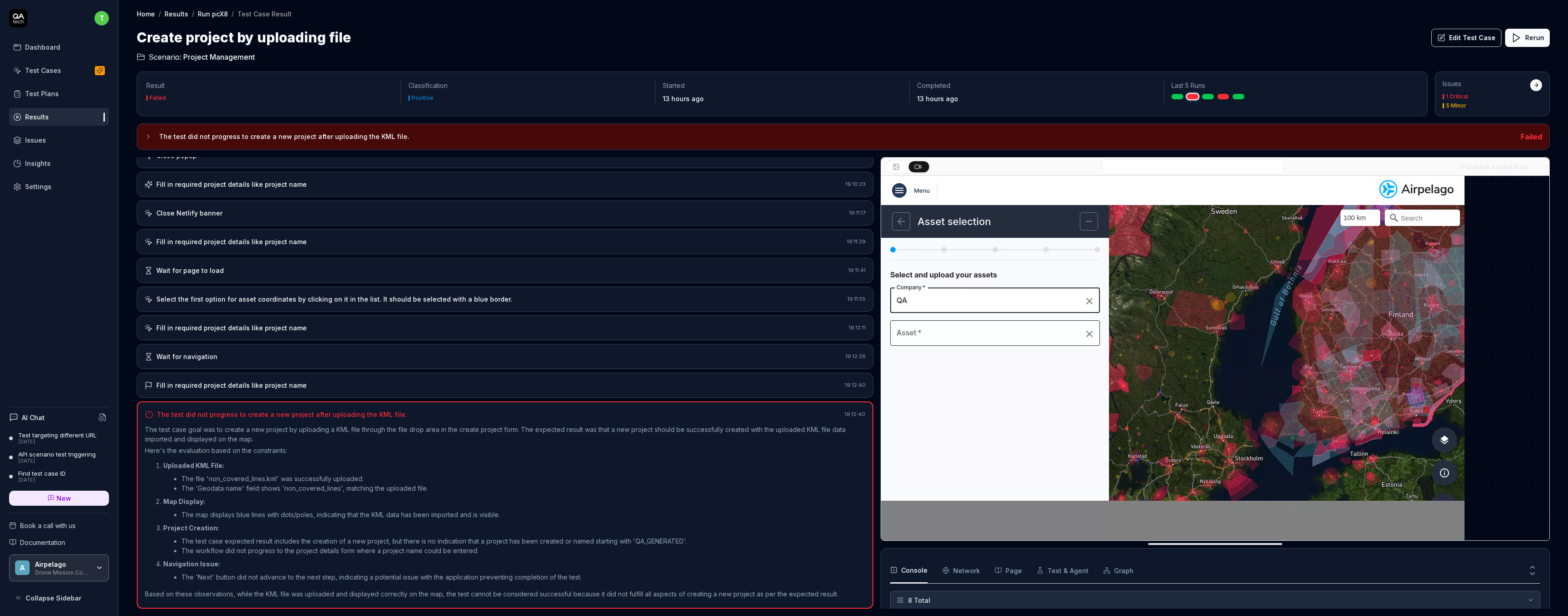
click at [233, 388] on div "Fill in required project details like project name" at bounding box center [231, 385] width 150 height 10
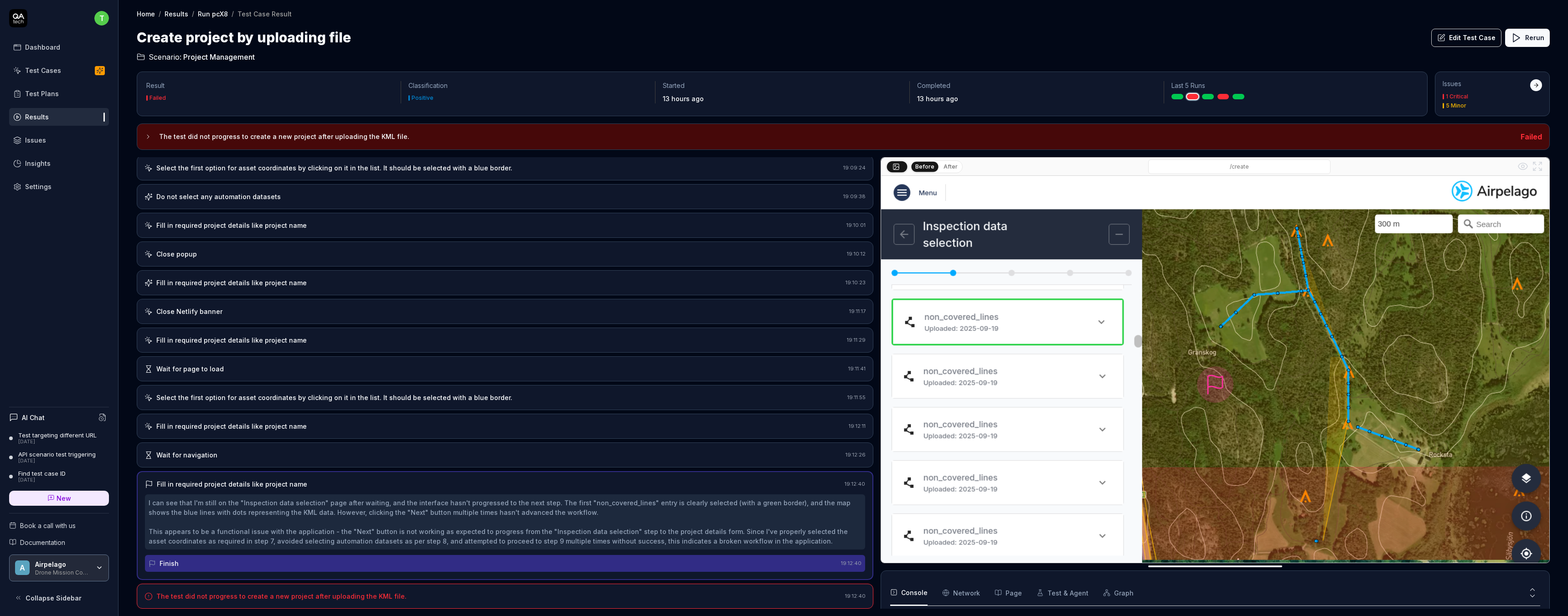
scroll to position [30, 0]
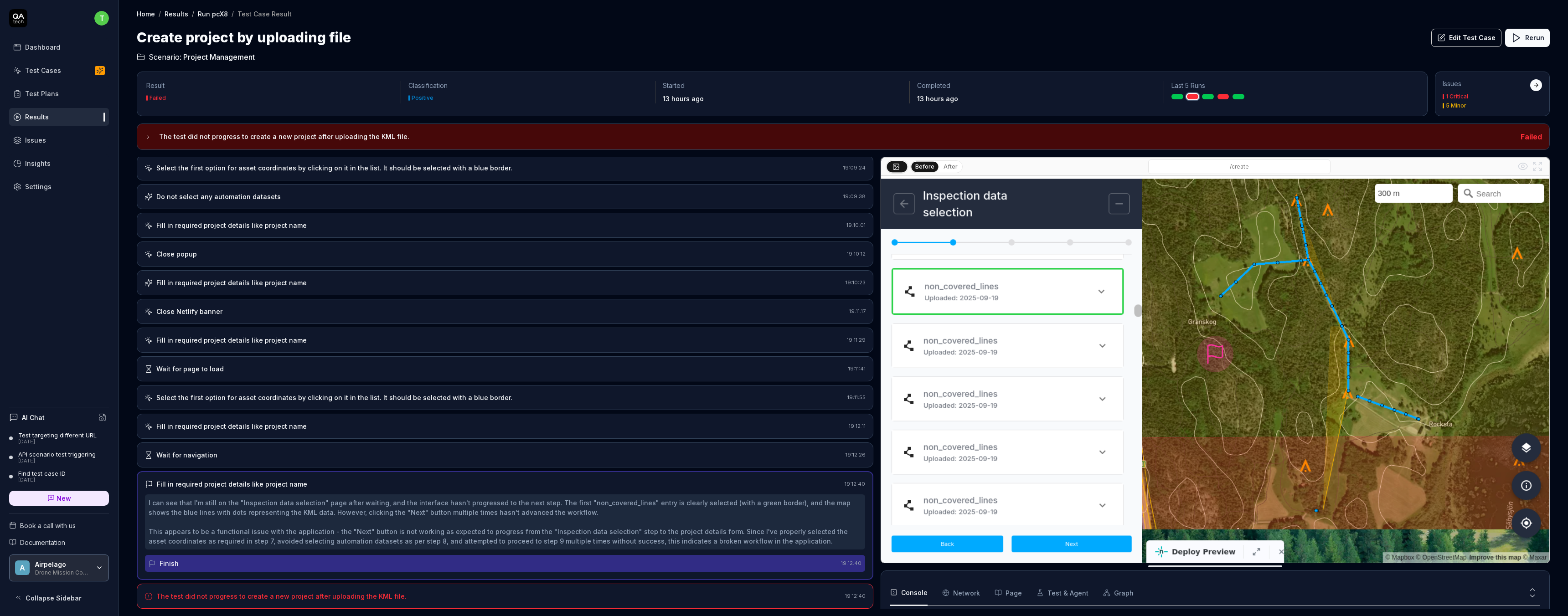
click at [239, 460] on div "Wait for navigation 19:12:26" at bounding box center [505, 455] width 737 height 25
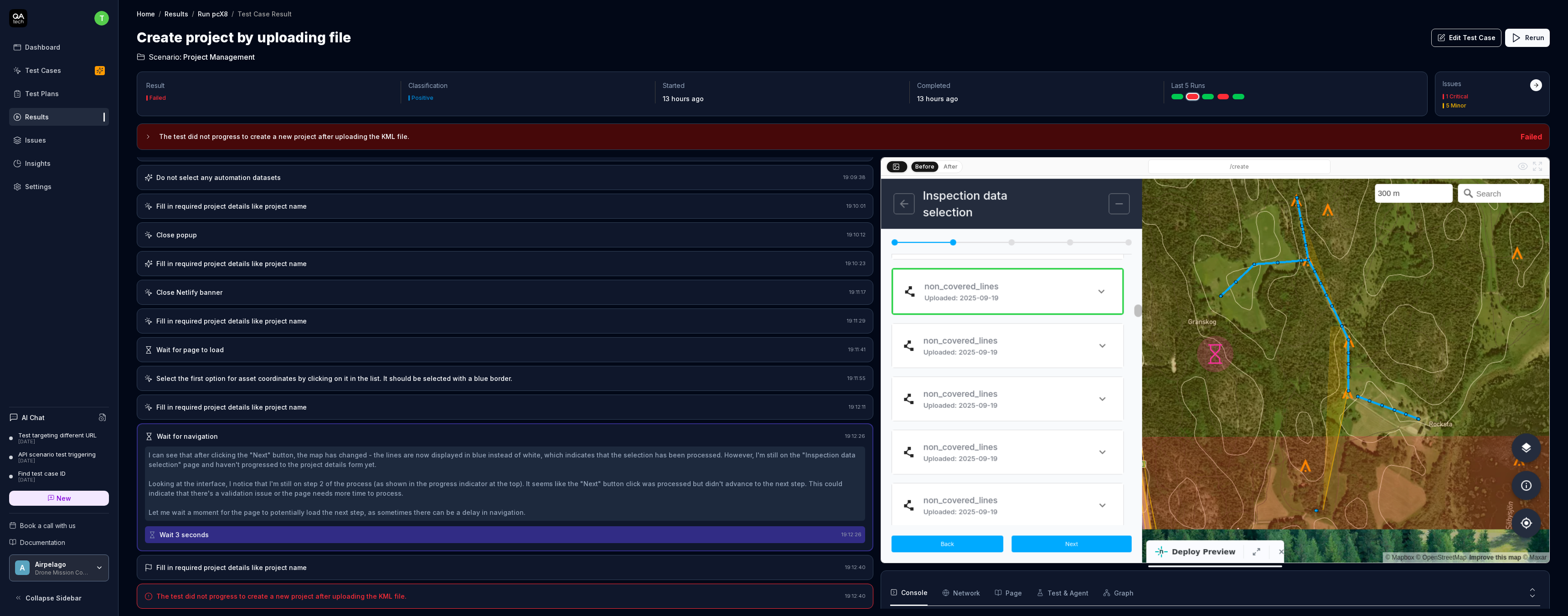
click at [286, 408] on div "Fill in required project details like project name" at bounding box center [231, 407] width 150 height 10
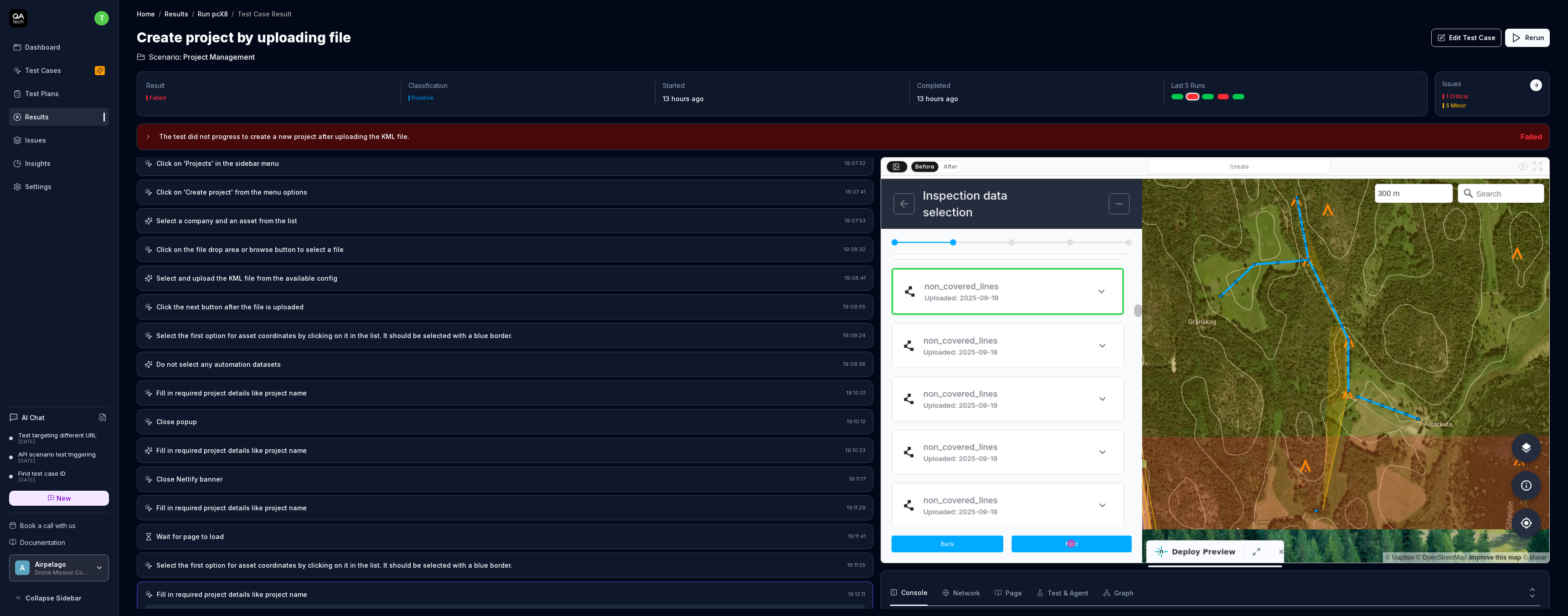
scroll to position [55, 0]
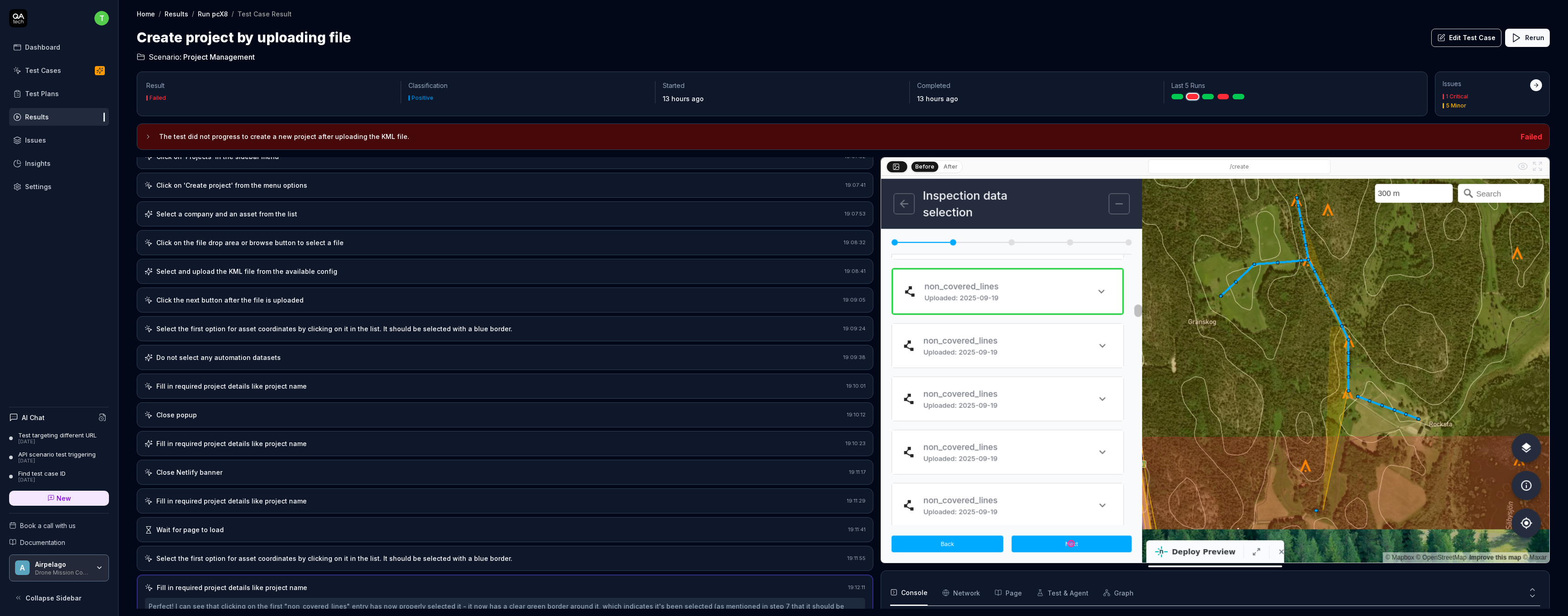
click at [217, 362] on div "Do not select any automation datasets 19:09:38" at bounding box center [505, 357] width 737 height 25
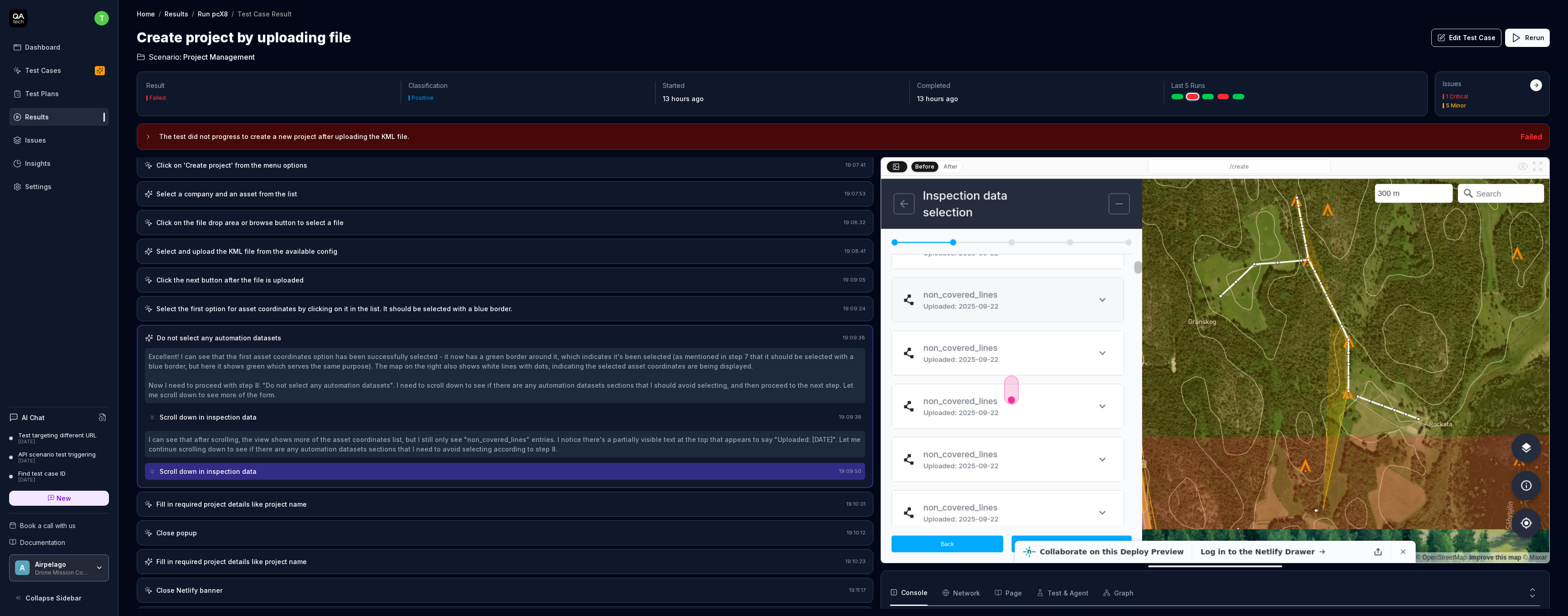
scroll to position [77, 0]
